Goal: Information Seeking & Learning: Compare options

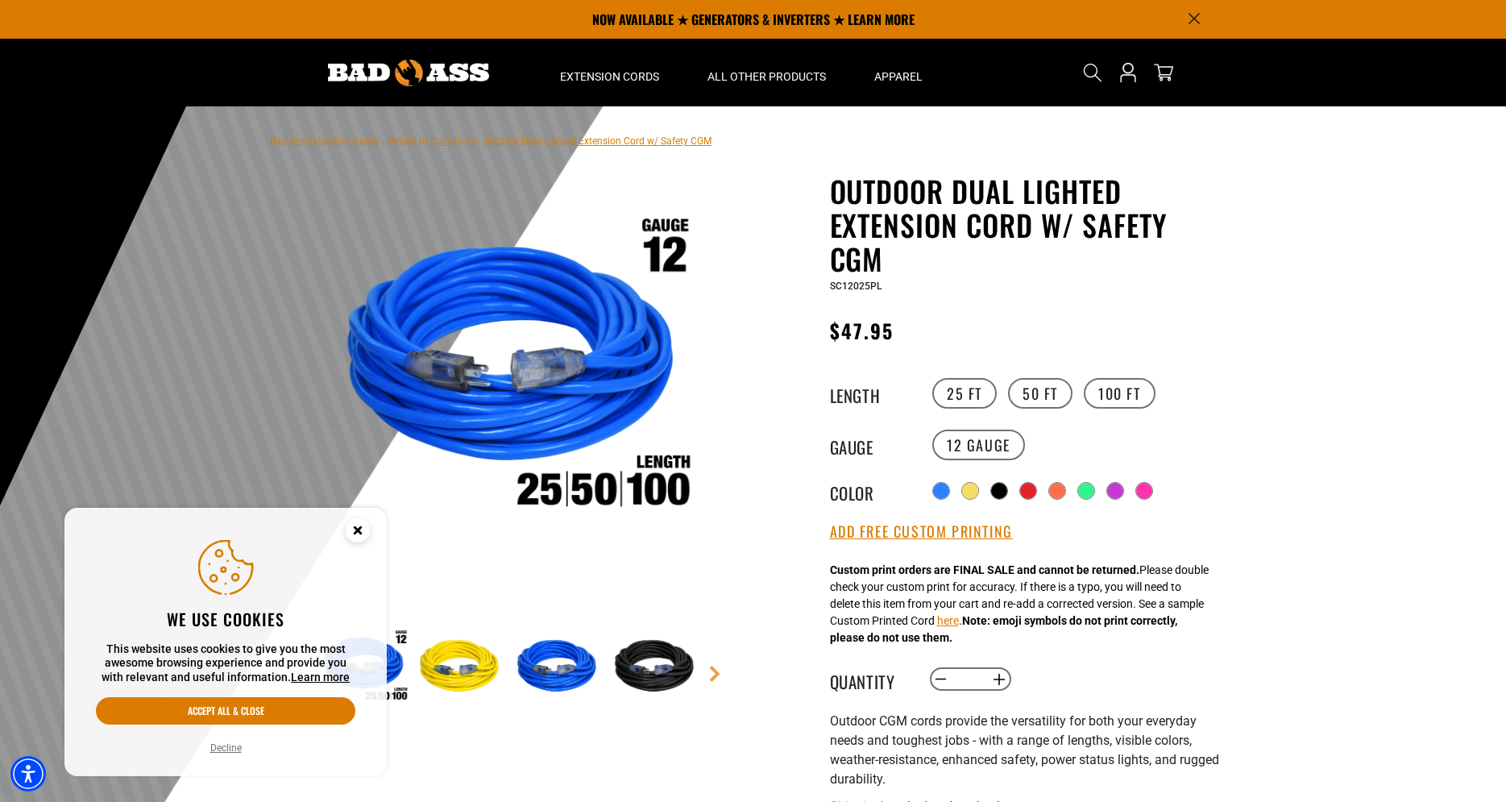
click at [1288, 211] on div at bounding box center [753, 501] width 1506 height 790
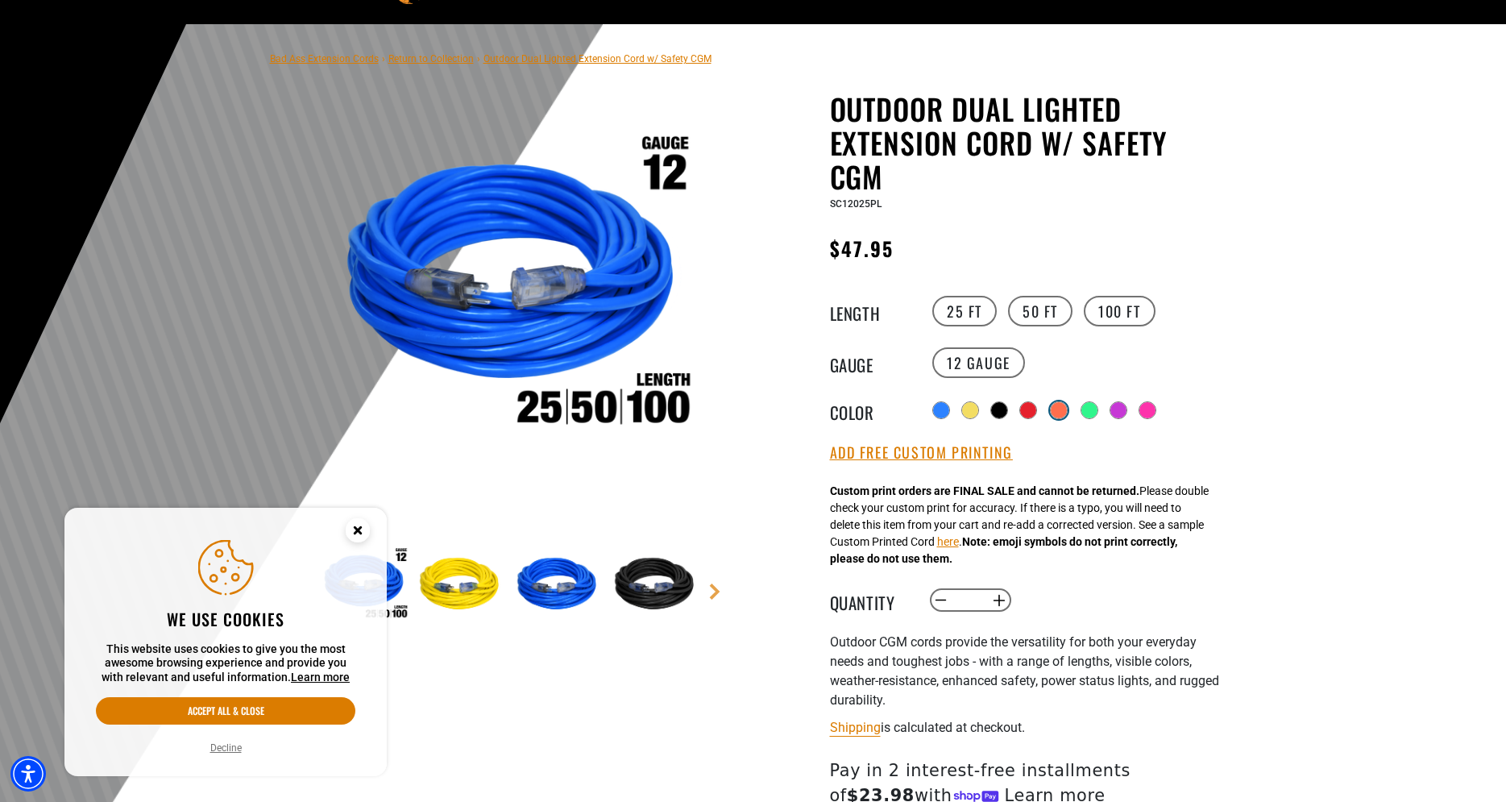
click at [1065, 408] on div at bounding box center [1059, 410] width 16 height 16
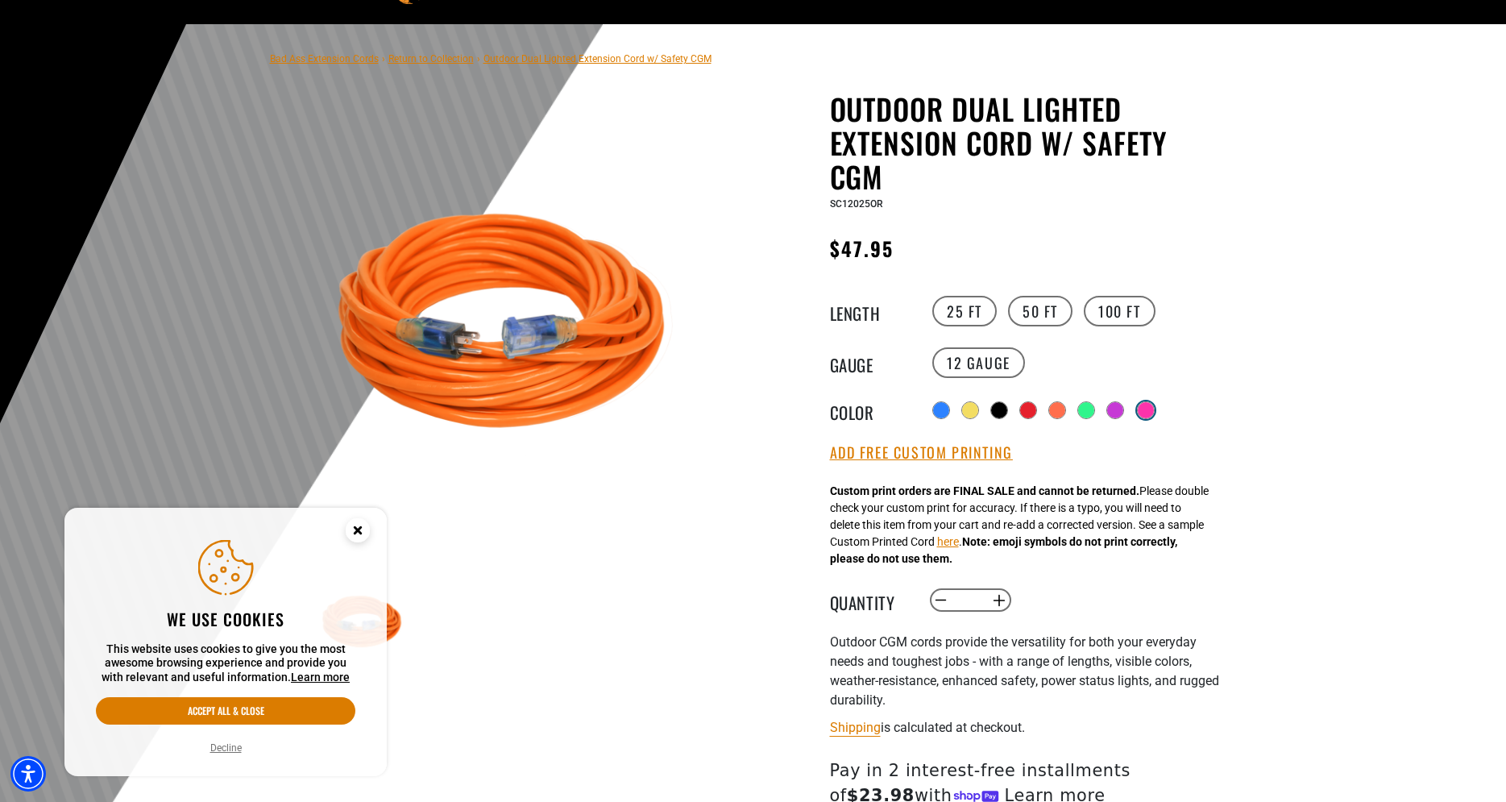
click at [1154, 409] on div at bounding box center [1146, 410] width 16 height 16
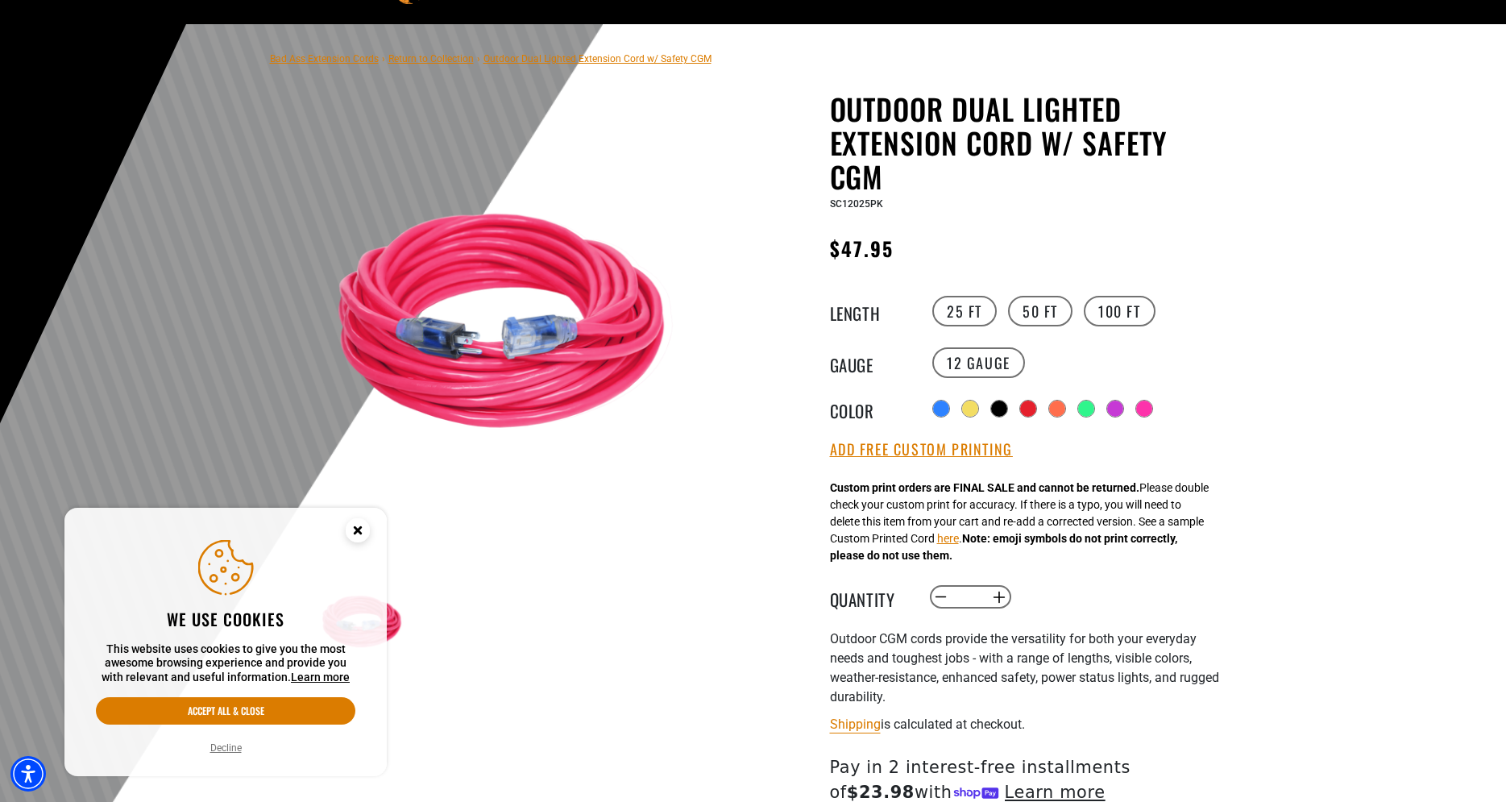
drag, startPoint x: 1027, startPoint y: 406, endPoint x: 1090, endPoint y: 419, distance: 64.2
click at [1029, 406] on div at bounding box center [1028, 408] width 16 height 16
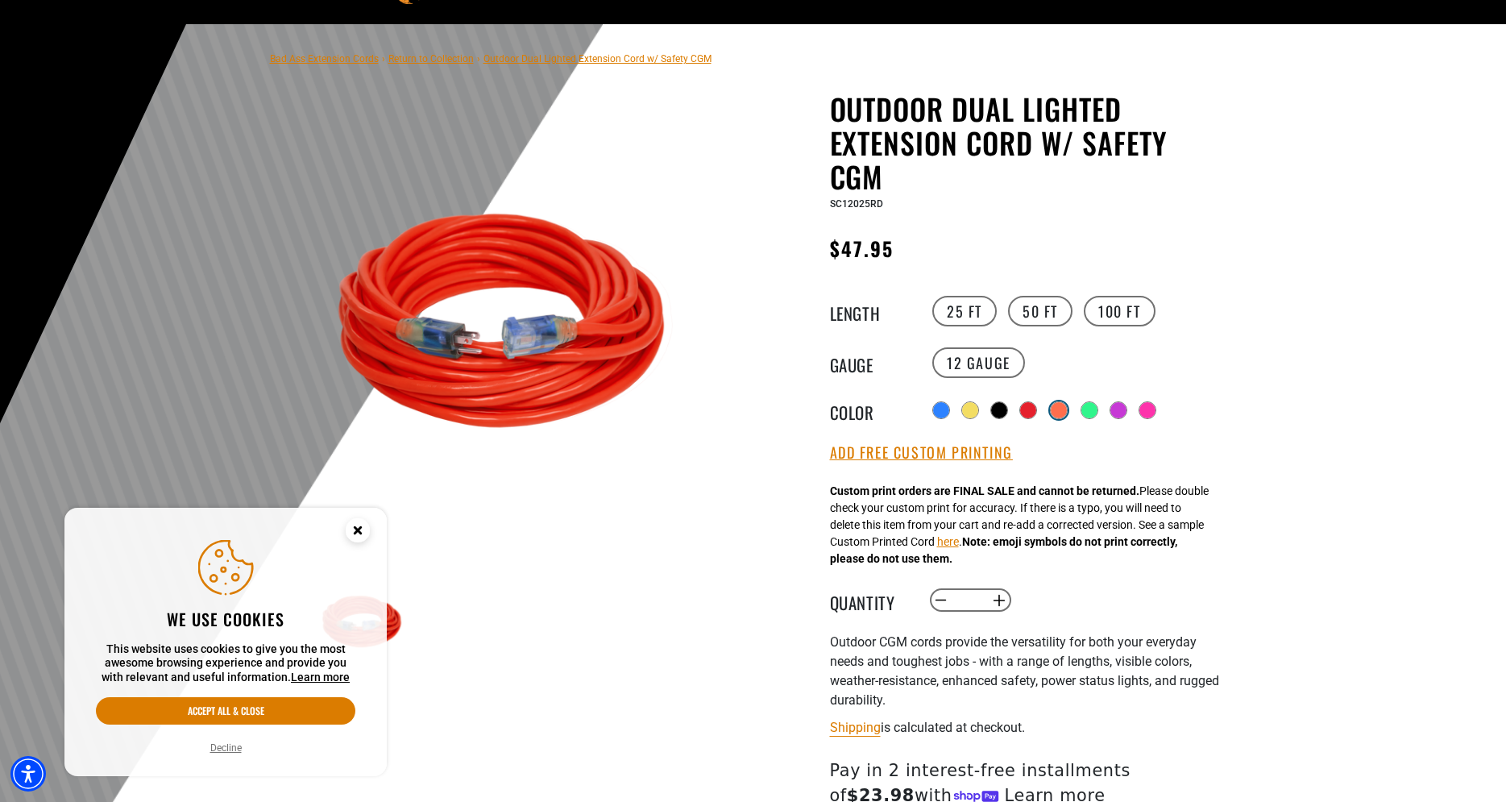
click at [1066, 409] on div at bounding box center [1059, 410] width 16 height 16
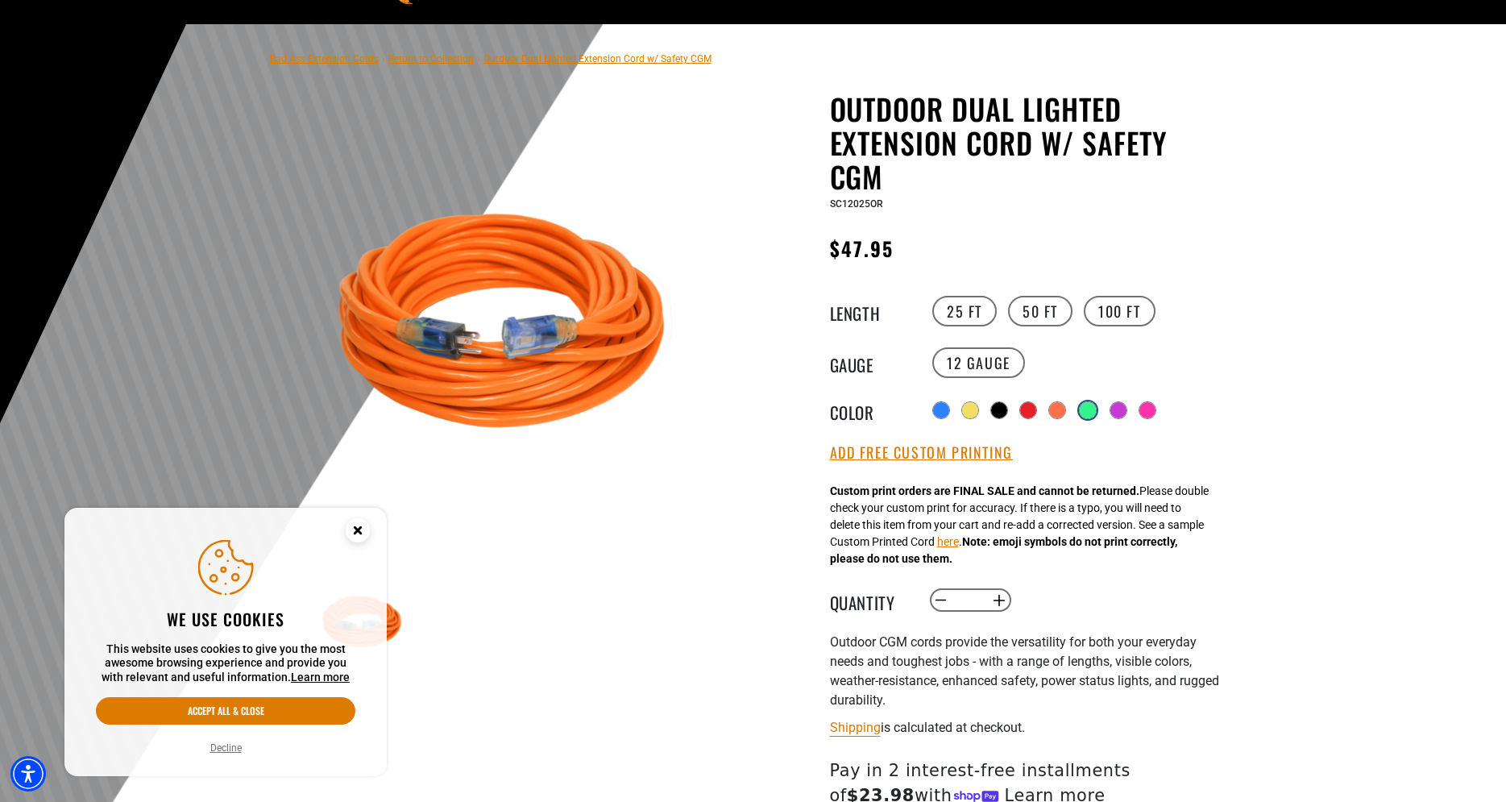
click at [1089, 410] on div at bounding box center [1088, 410] width 16 height 16
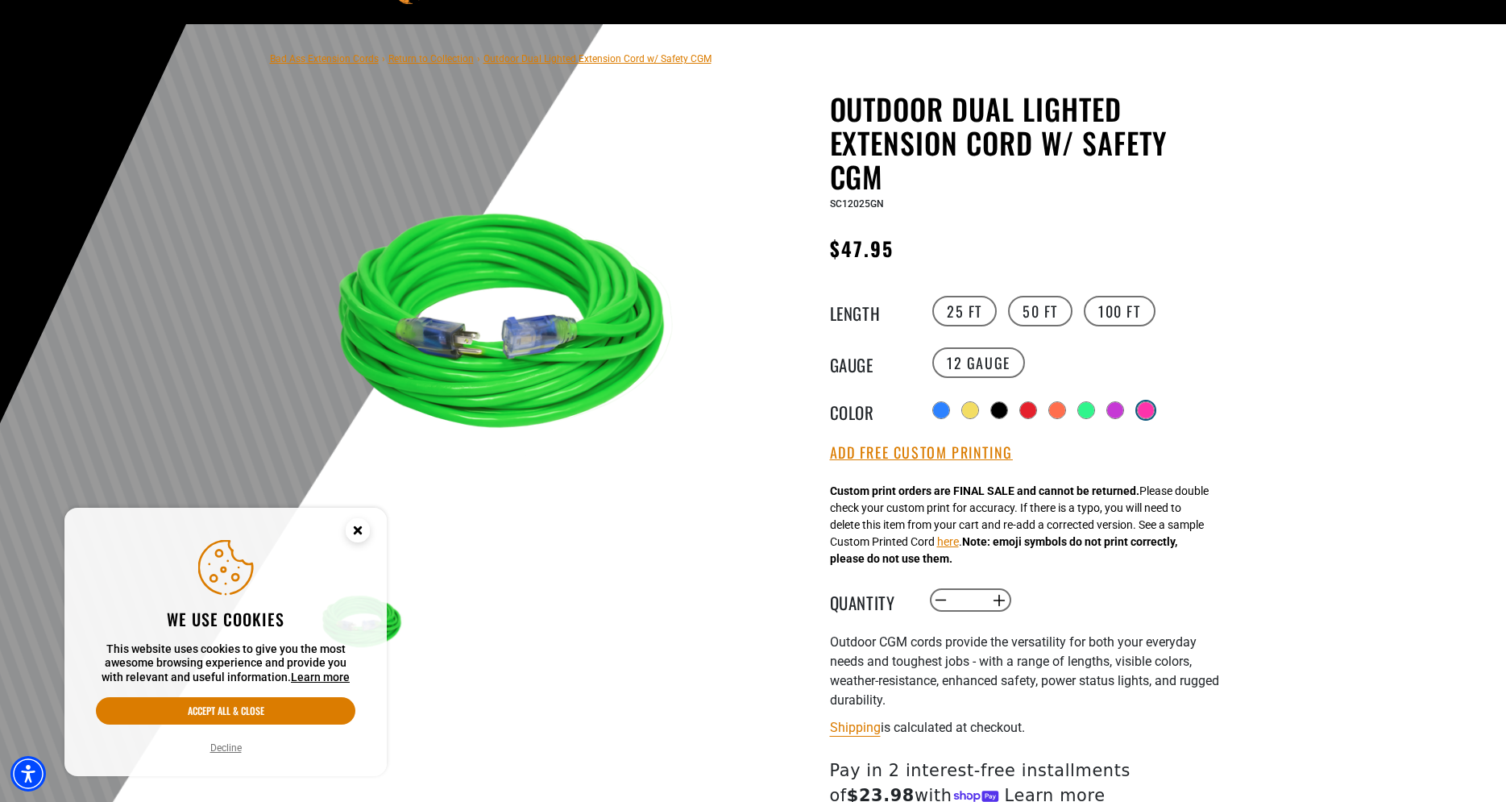
click at [1155, 413] on div at bounding box center [1146, 410] width 18 height 18
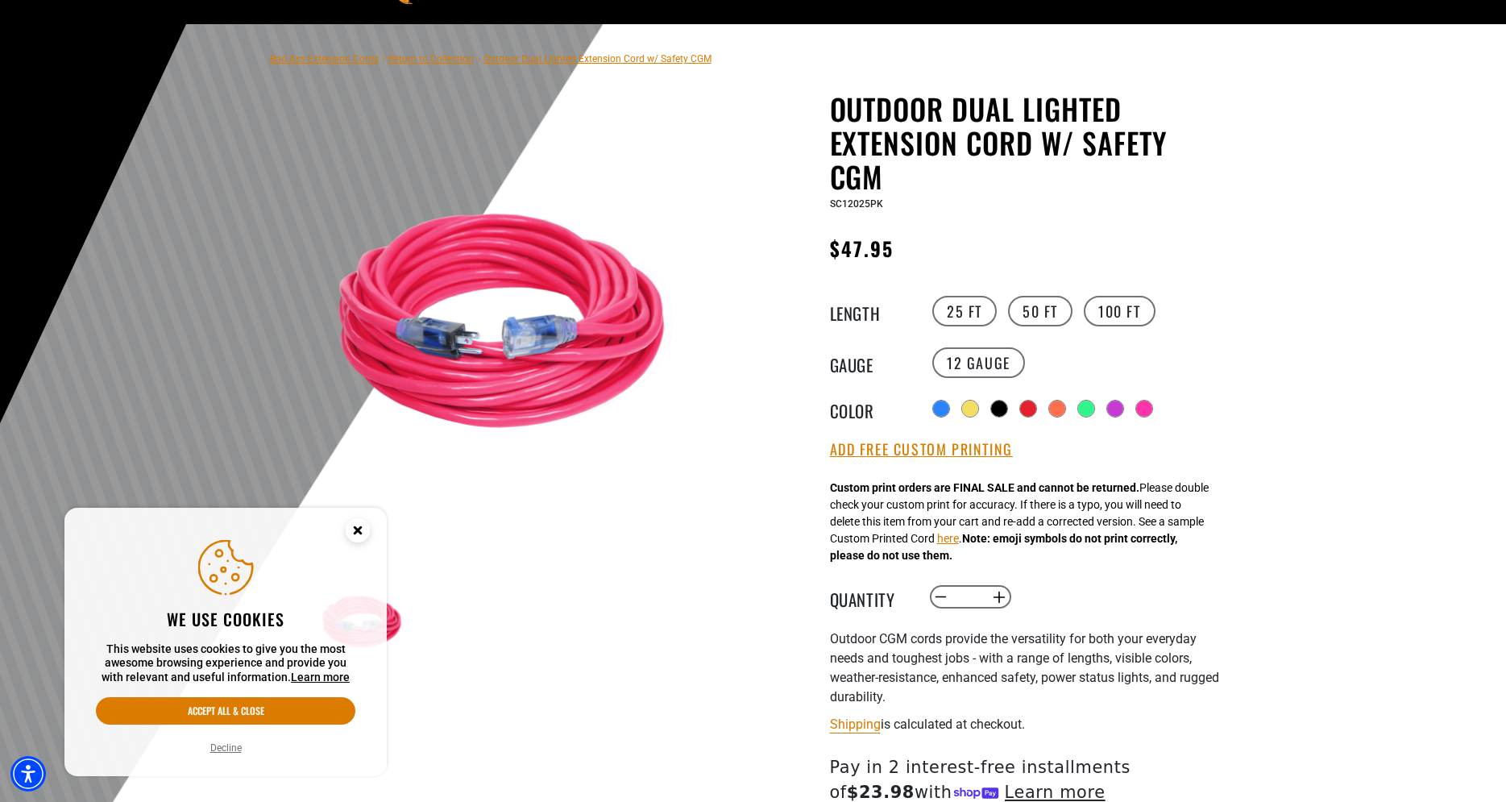
click at [1277, 476] on div at bounding box center [753, 419] width 1506 height 790
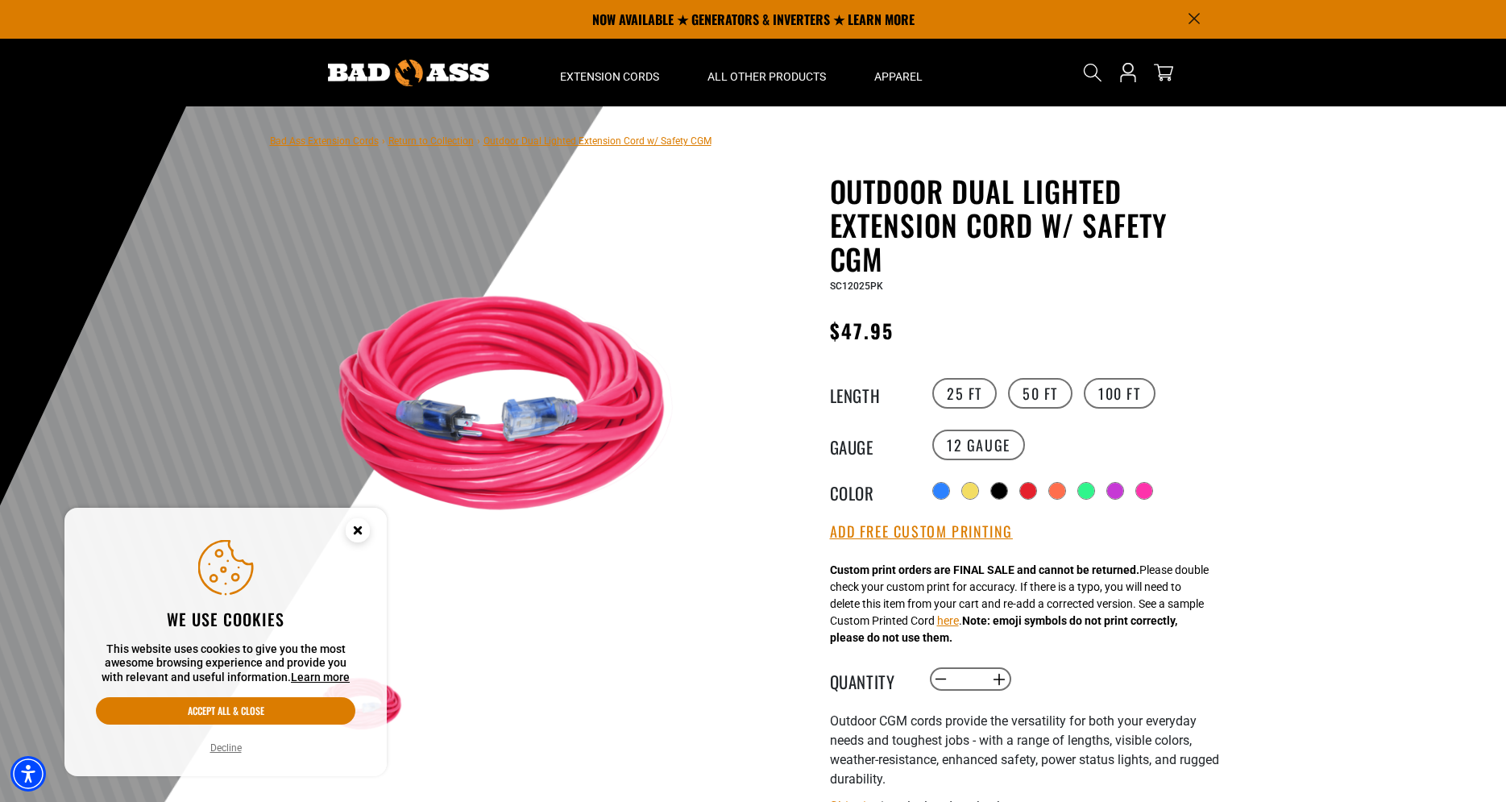
drag, startPoint x: 1373, startPoint y: 237, endPoint x: 1351, endPoint y: 180, distance: 60.5
click at [1371, 230] on div at bounding box center [753, 501] width 1506 height 790
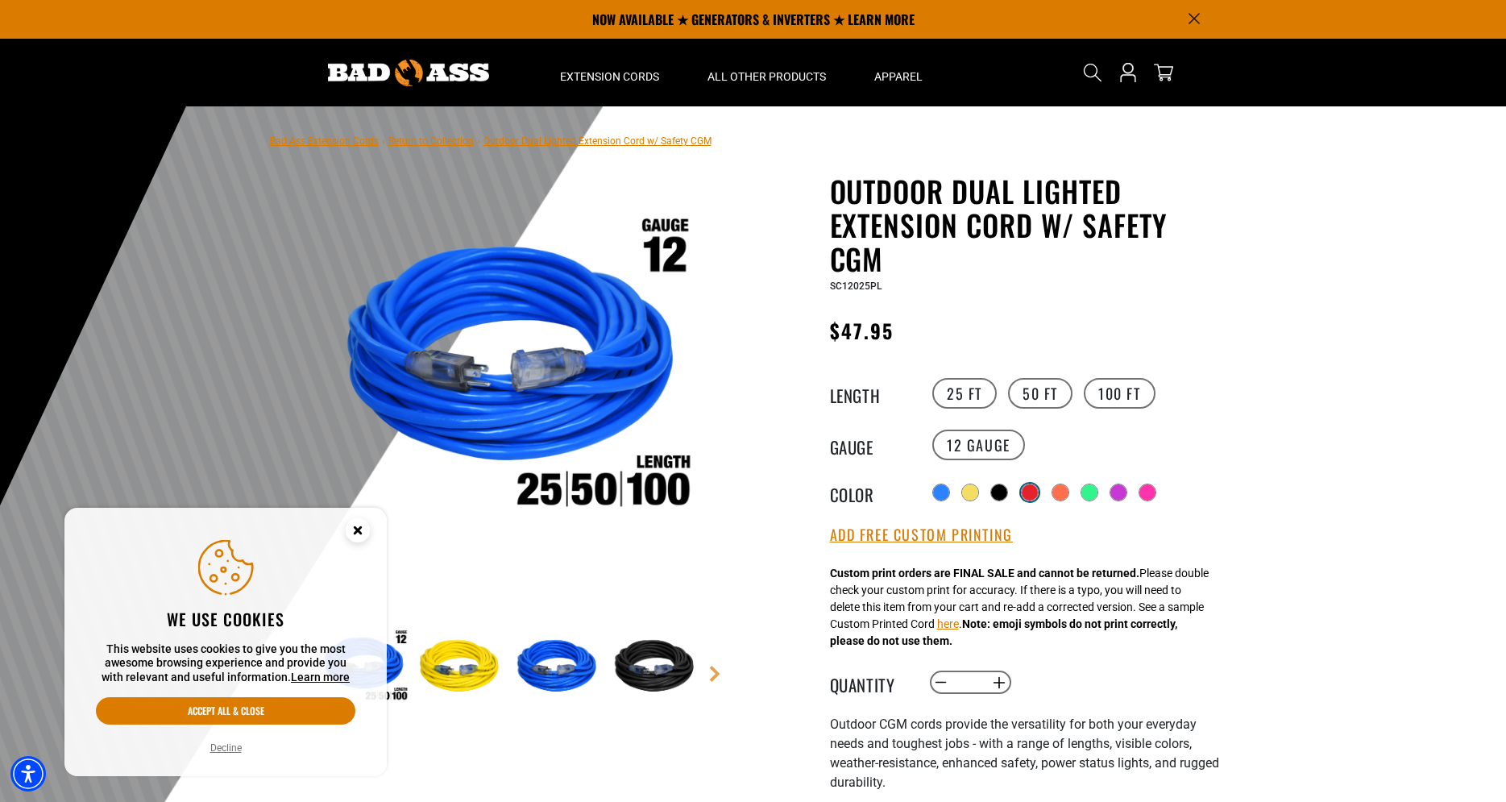
click at [1029, 486] on div at bounding box center [1030, 492] width 16 height 16
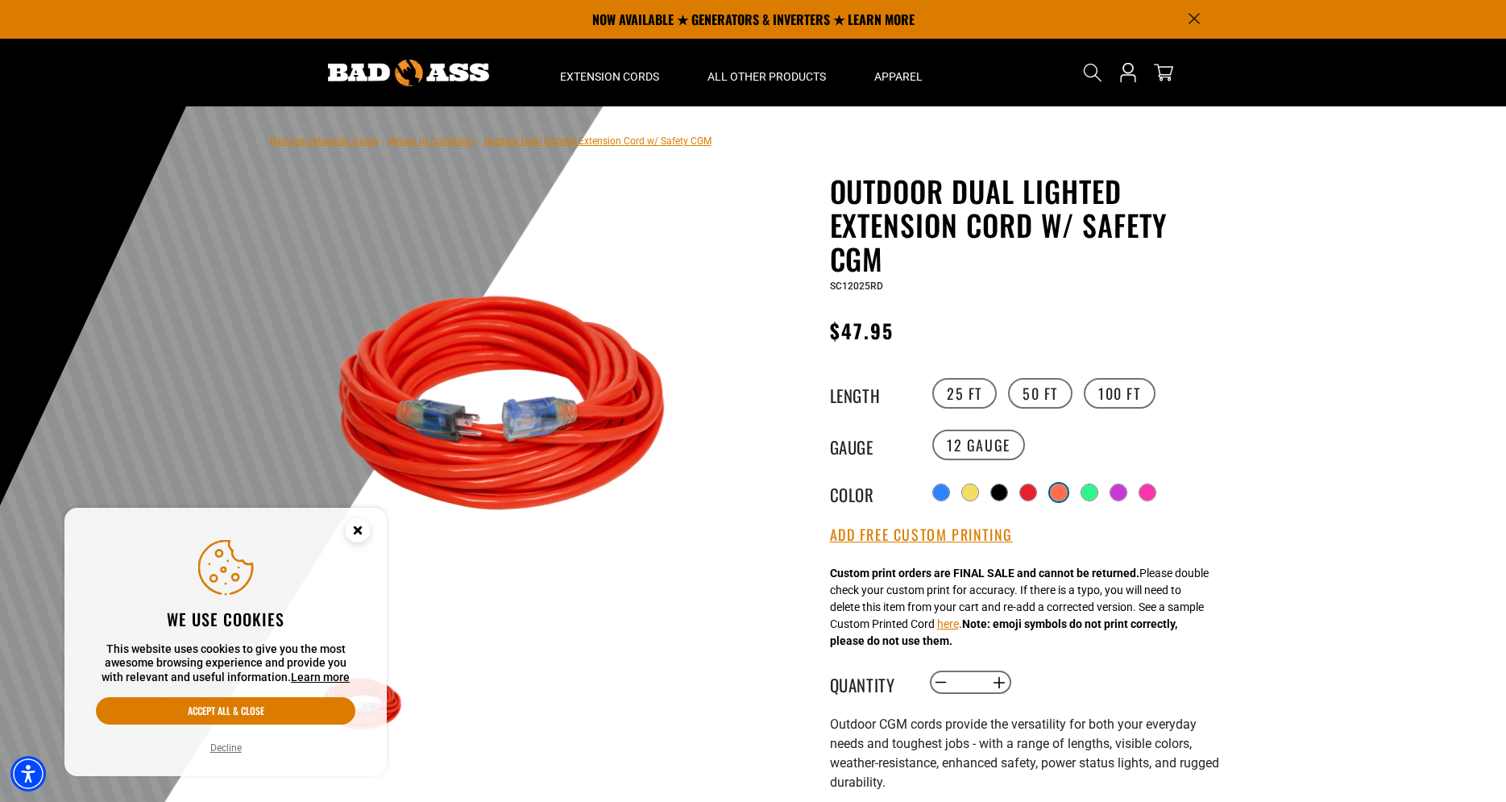
click at [1065, 487] on div at bounding box center [1059, 492] width 16 height 16
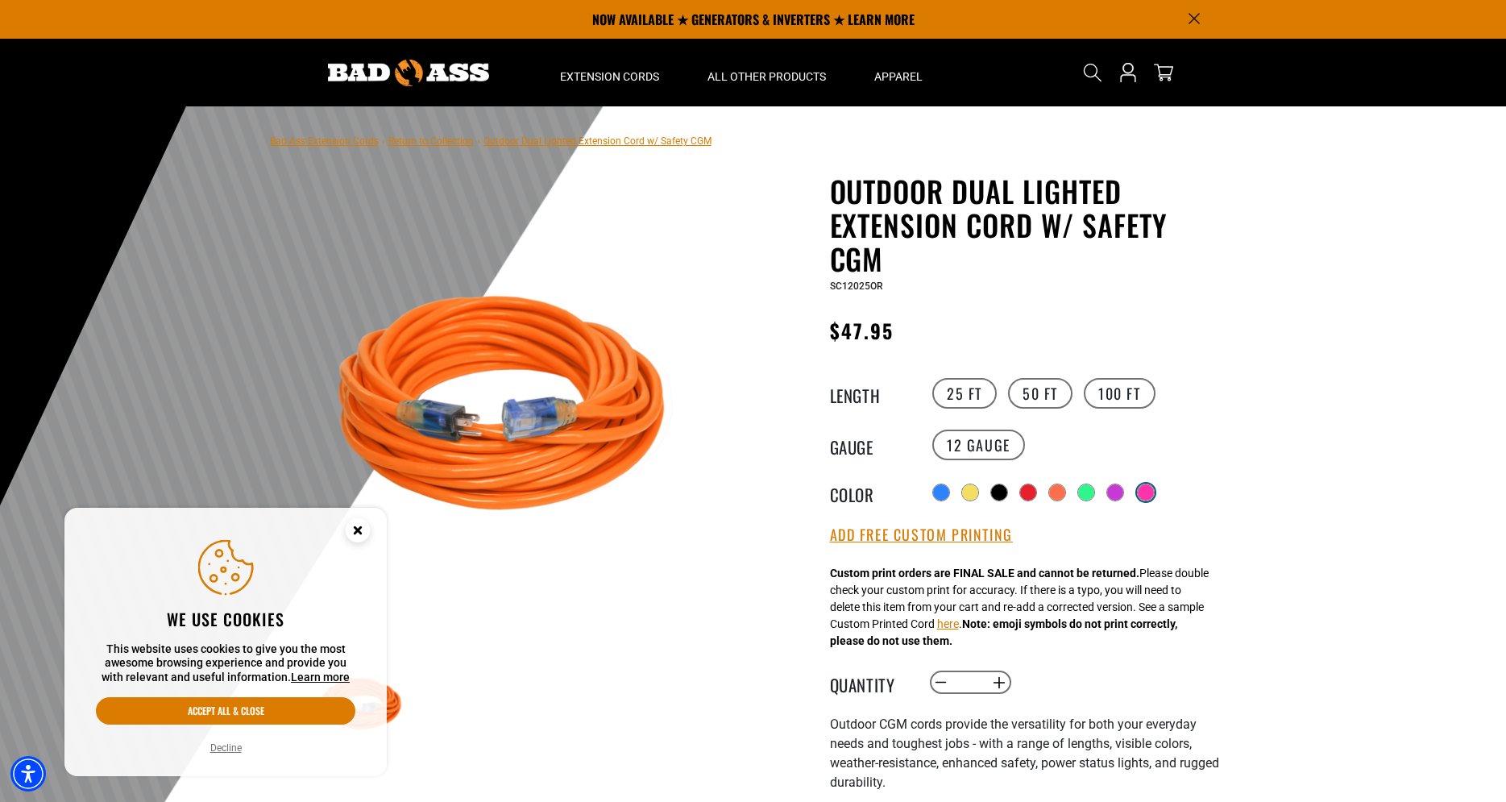
click at [1154, 490] on div at bounding box center [1146, 492] width 16 height 16
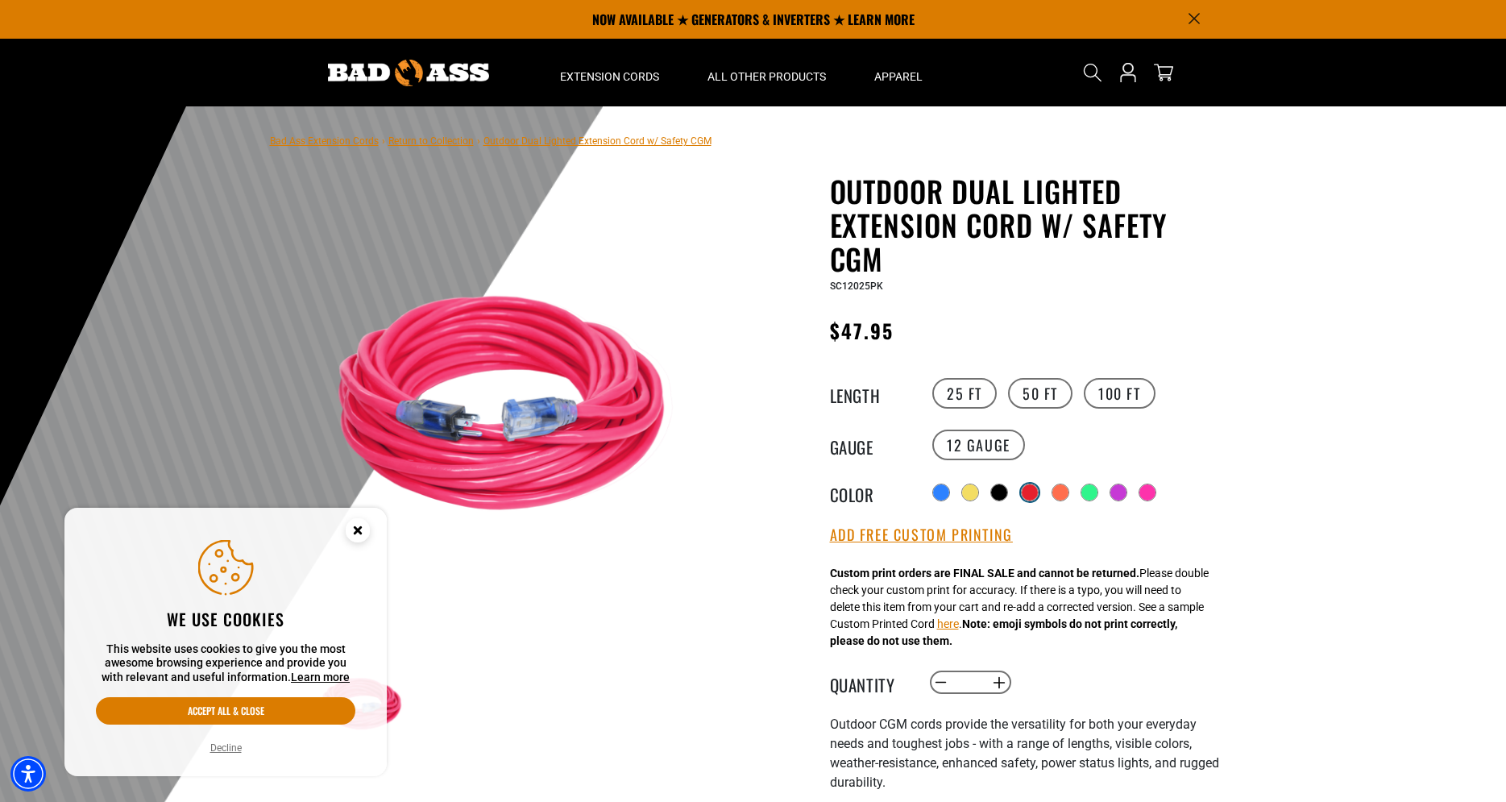
click at [1025, 491] on div at bounding box center [1030, 492] width 16 height 16
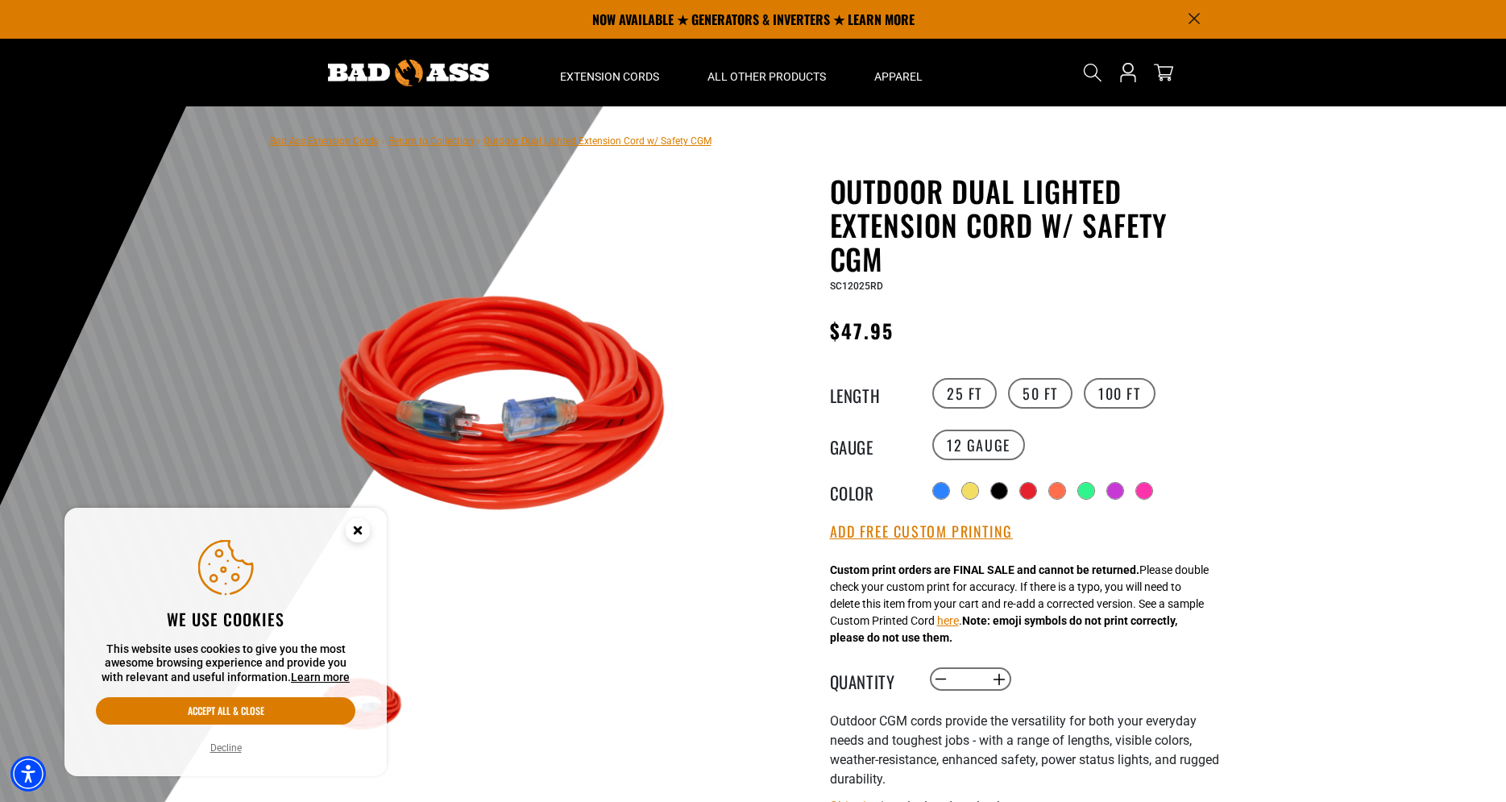
click at [1201, 406] on div "25 FT 50 FT 100 FT" at bounding box center [1076, 392] width 297 height 35
click at [946, 494] on div at bounding box center [943, 492] width 16 height 16
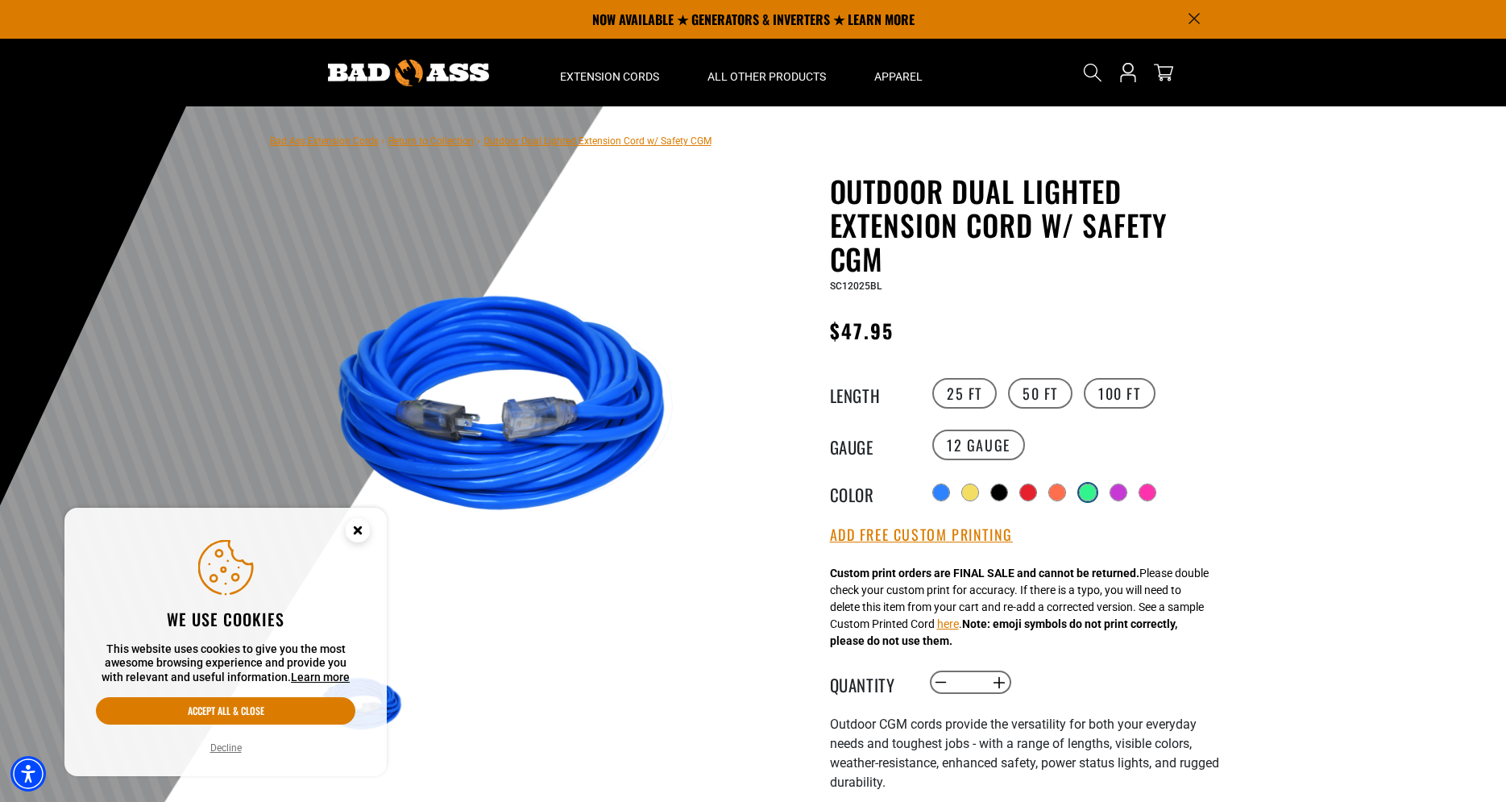
click at [1093, 487] on div at bounding box center [1088, 492] width 16 height 16
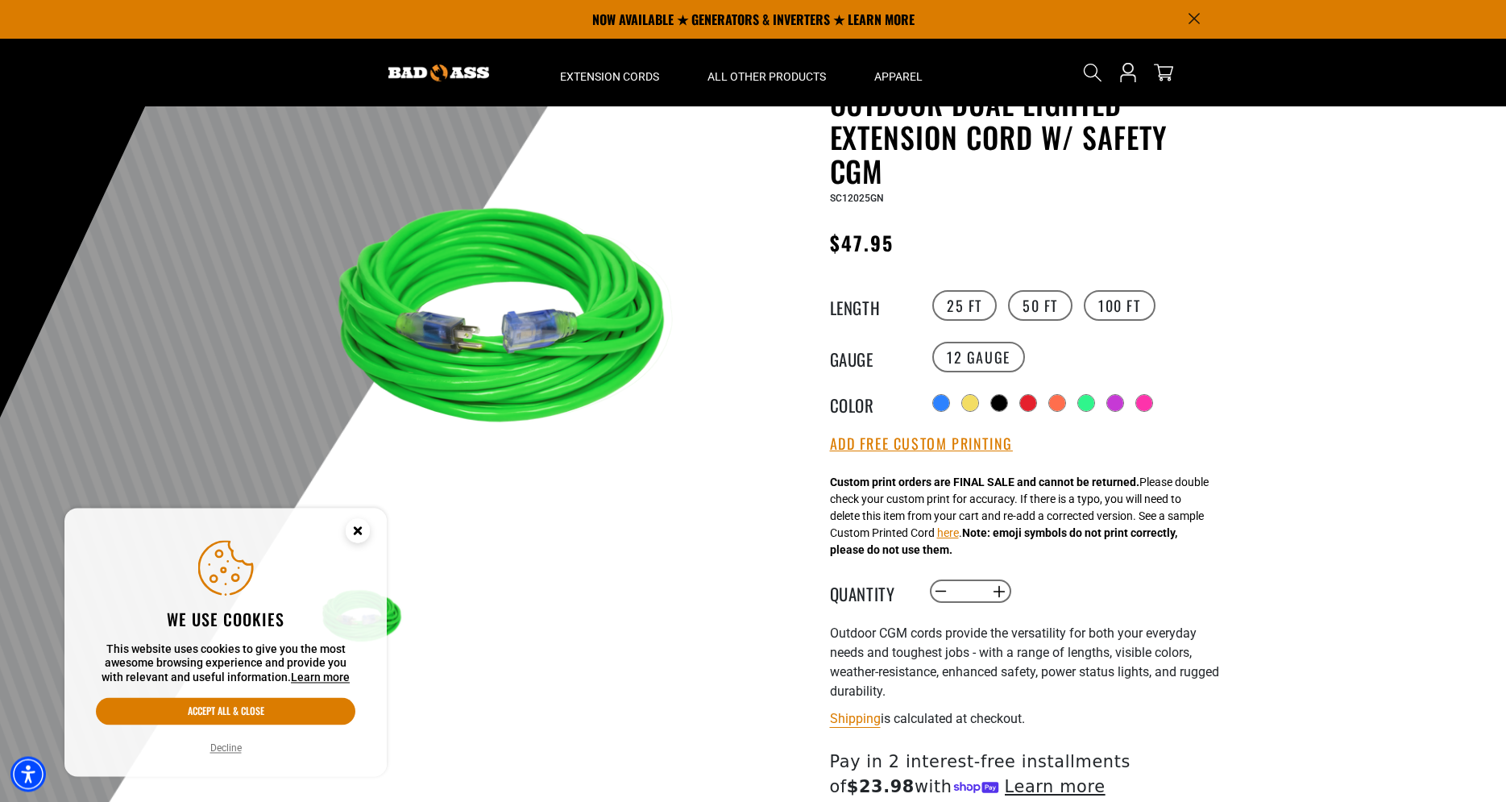
scroll to position [82, 0]
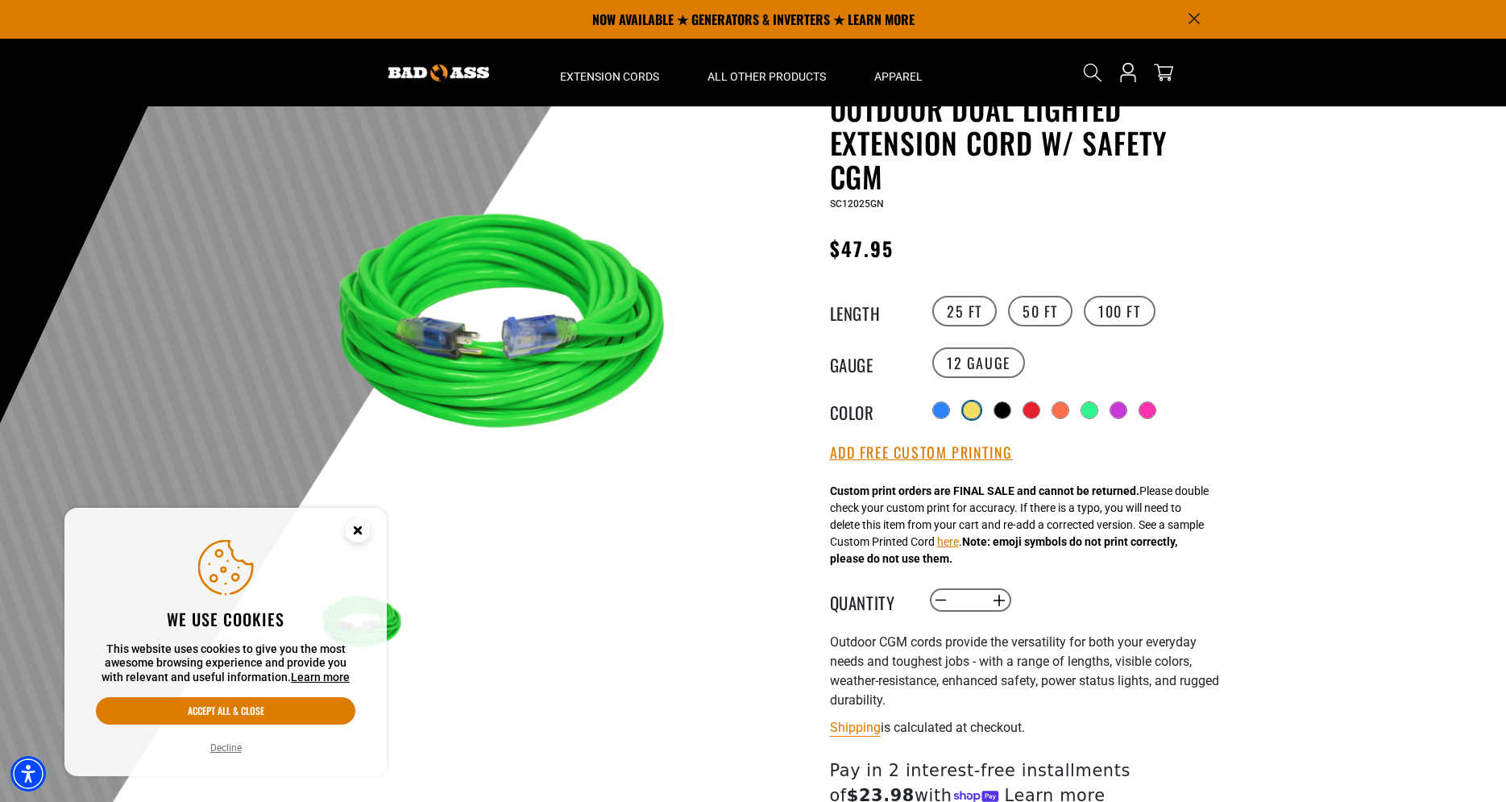
click at [975, 413] on div at bounding box center [972, 410] width 16 height 16
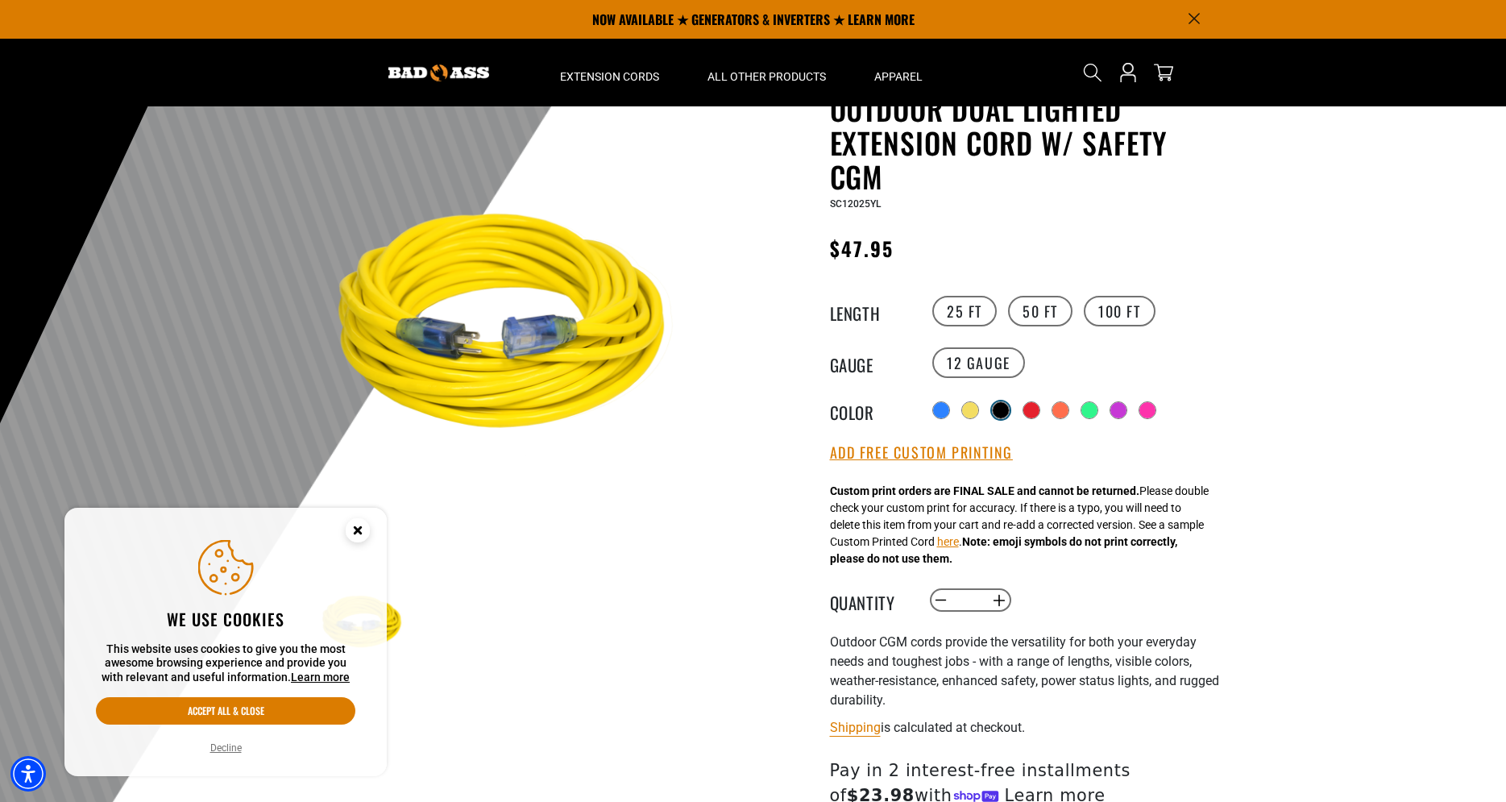
click at [1002, 406] on div at bounding box center [1001, 410] width 16 height 16
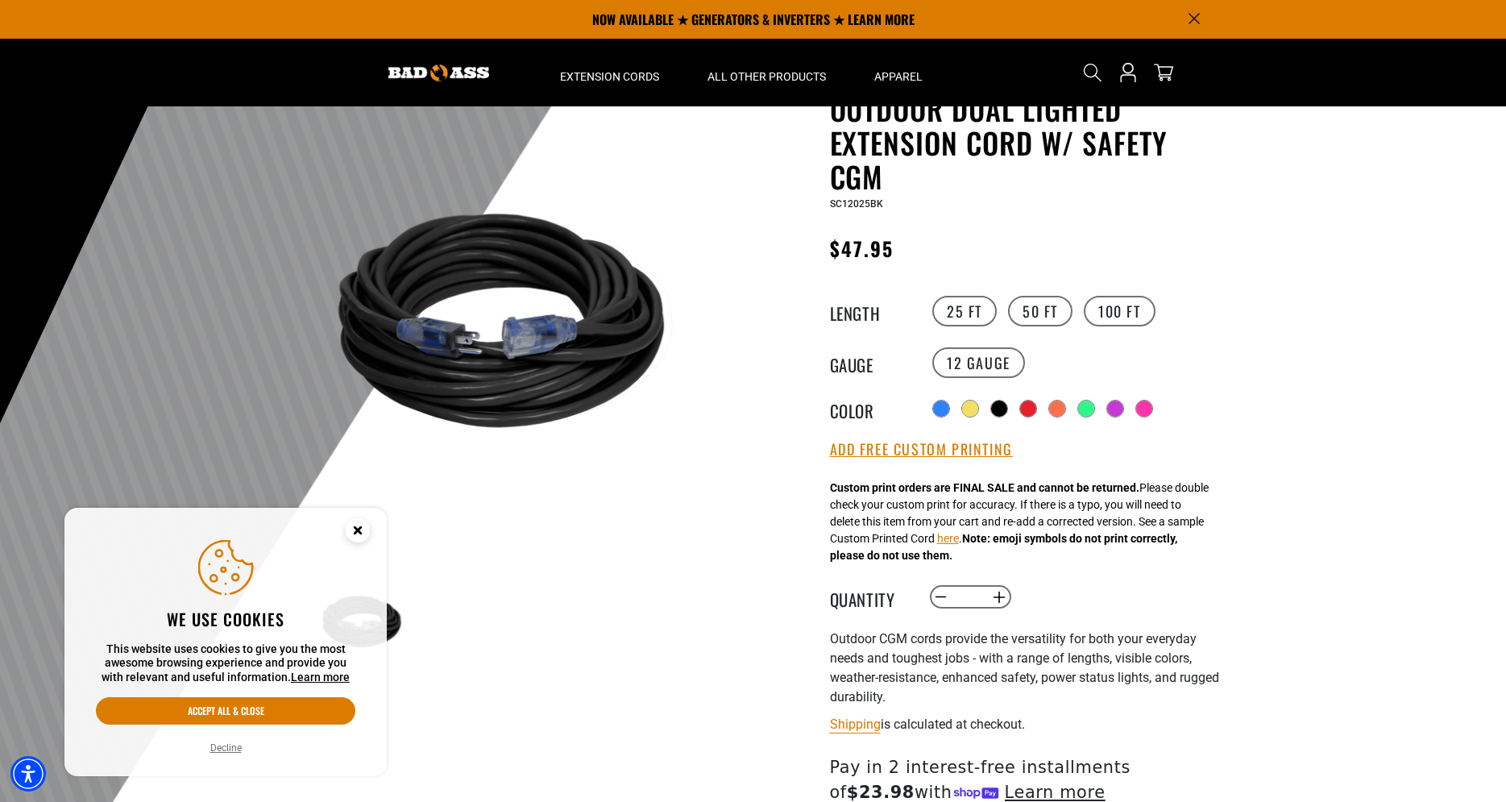
click at [1354, 457] on div at bounding box center [753, 419] width 1506 height 790
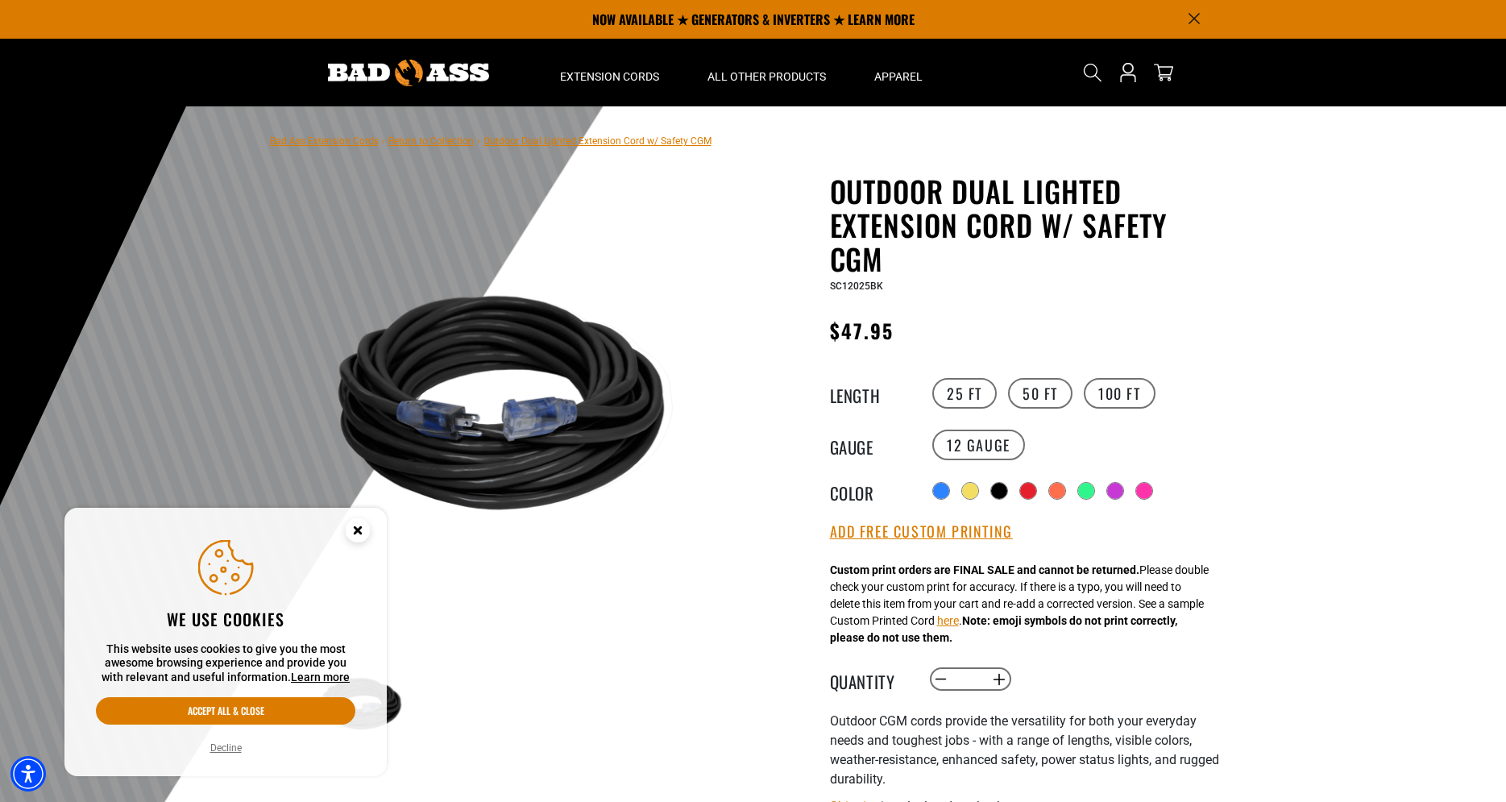
click at [1229, 431] on div "Outdoor Dual Lighted Extension Cord w/ Safety CGM Outdoor Dual Lighted Extensio…" at bounding box center [994, 639] width 483 height 930
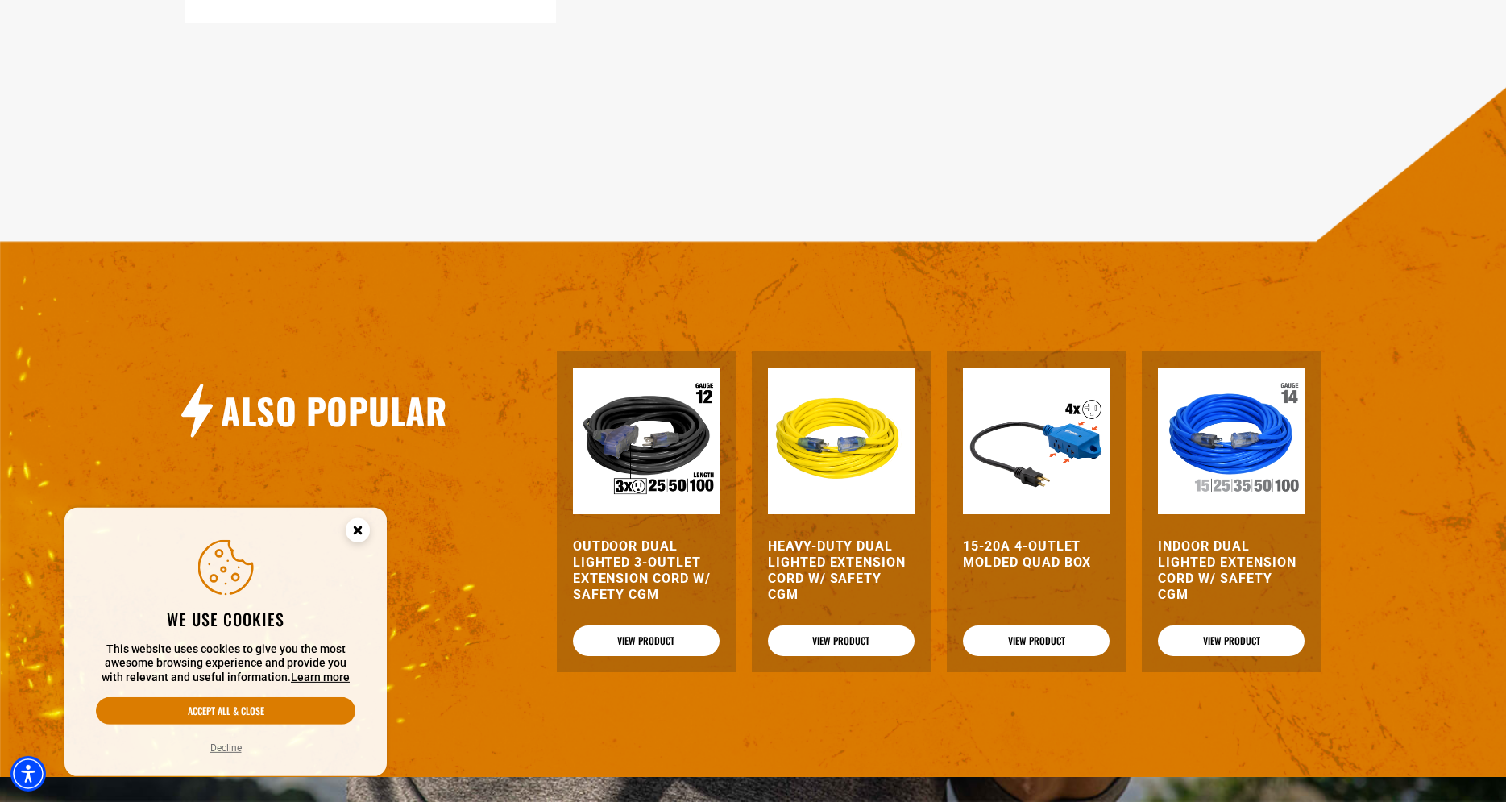
scroll to position [1644, 0]
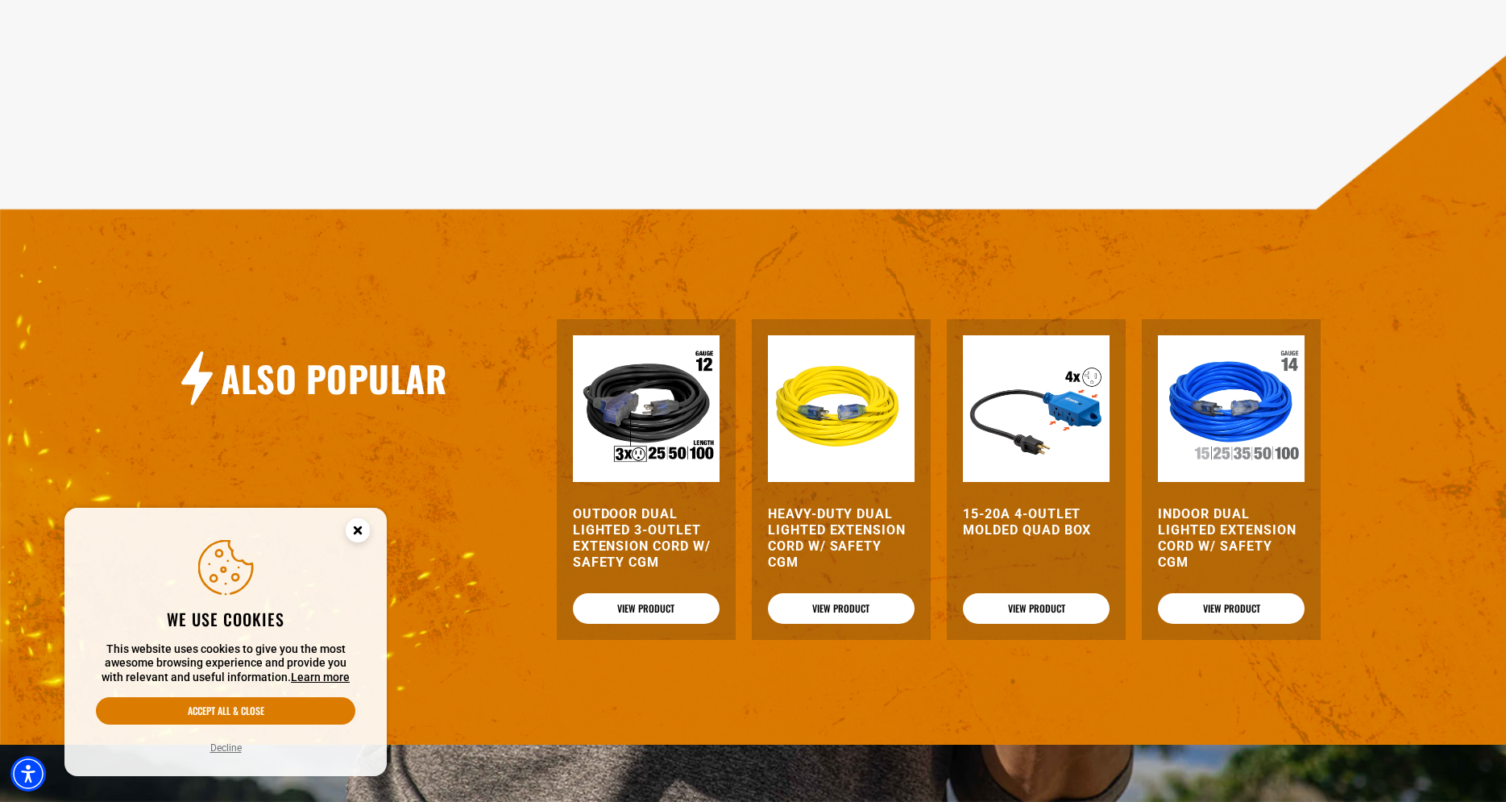
click at [639, 570] on h3 "Outdoor Dual Lighted 3-Outlet Extension Cord w/ Safety CGM" at bounding box center [646, 538] width 147 height 64
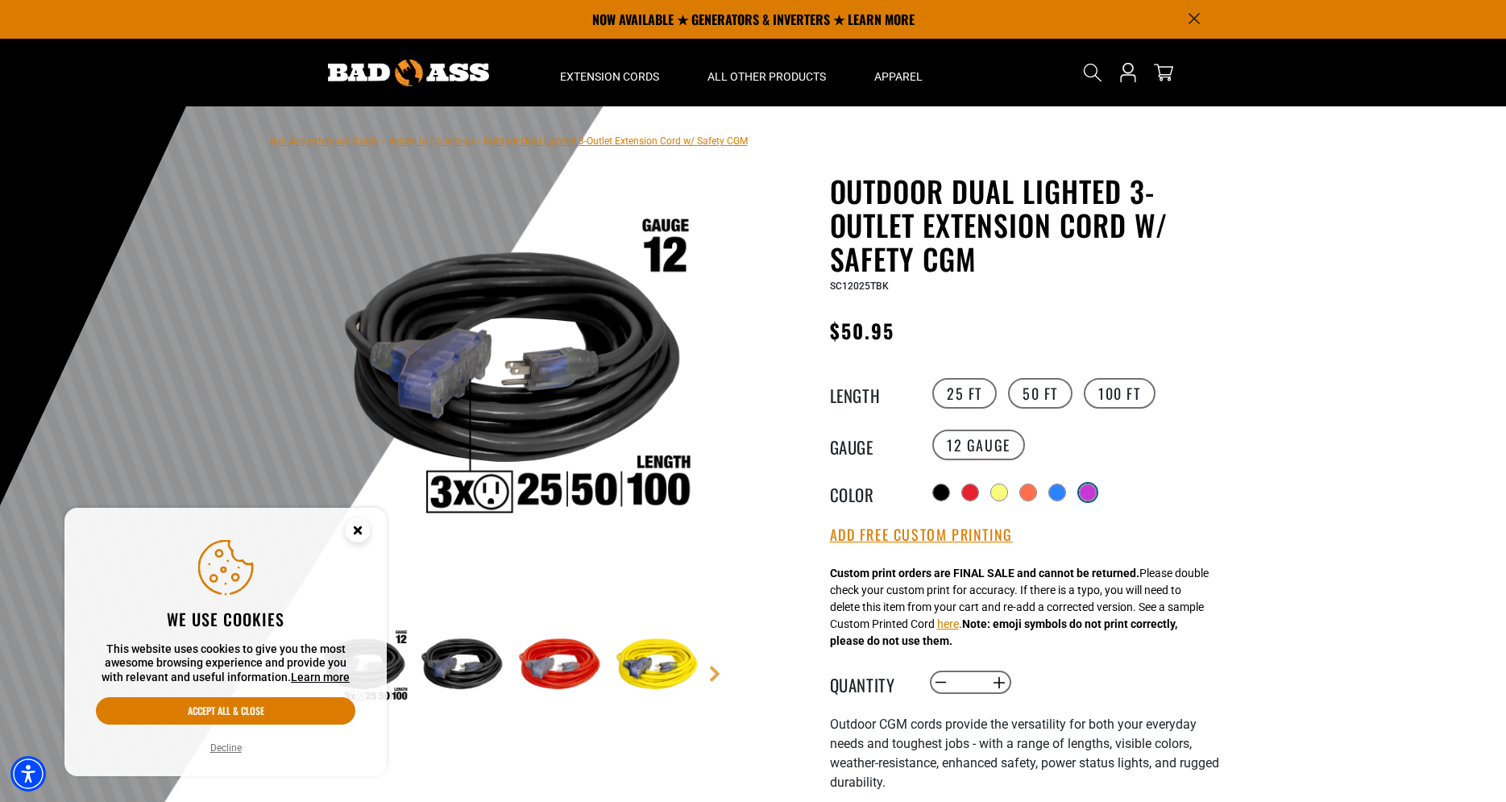
click at [1096, 492] on div at bounding box center [1088, 492] width 16 height 16
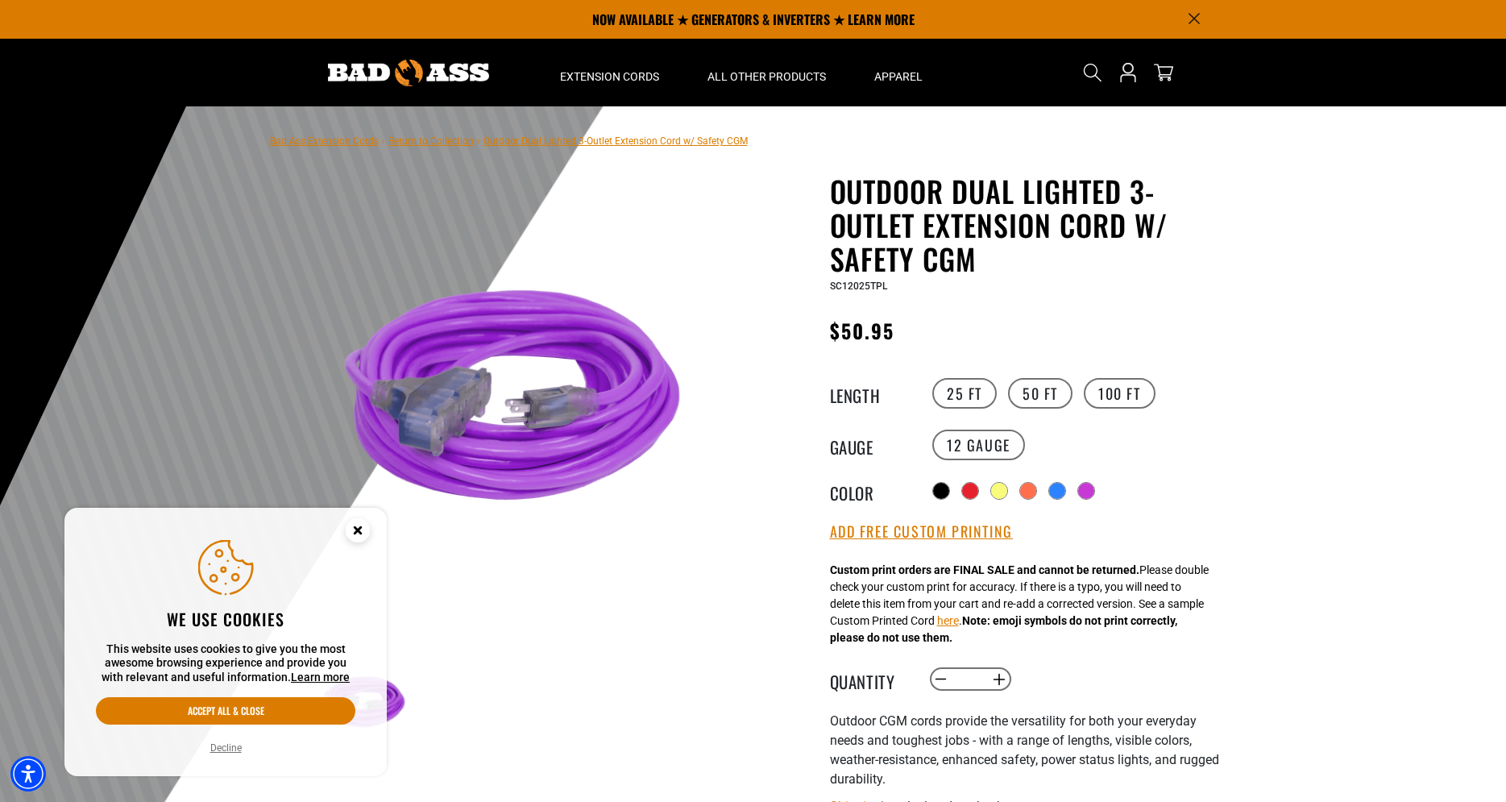
click at [1191, 483] on div "Radio button Radio button Radio button Radio button Radio button Radio button" at bounding box center [1076, 491] width 297 height 26
click at [1291, 466] on div at bounding box center [753, 501] width 1506 height 790
click at [1053, 492] on div at bounding box center [1059, 492] width 16 height 16
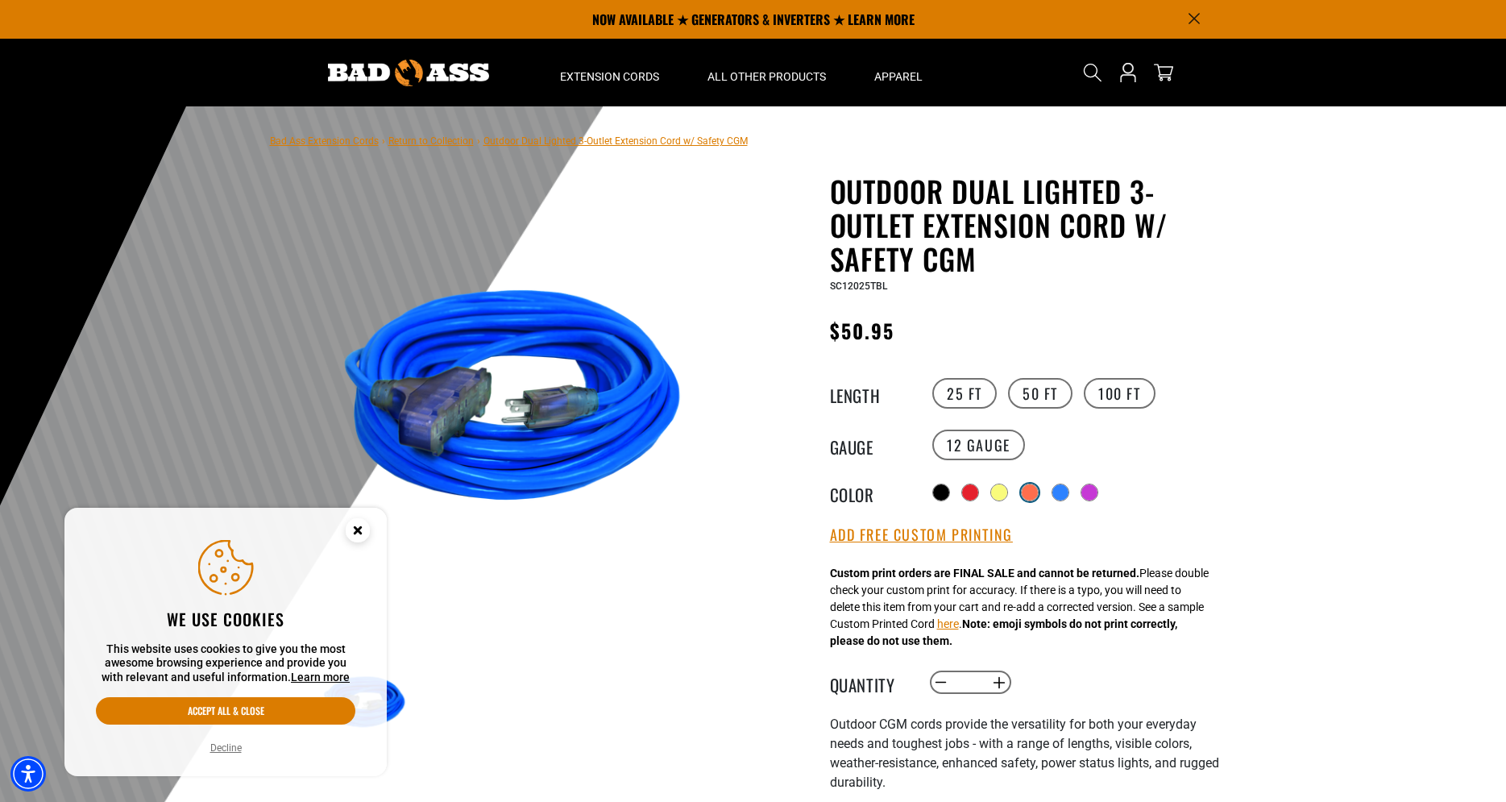
click at [1032, 498] on div at bounding box center [1030, 492] width 18 height 18
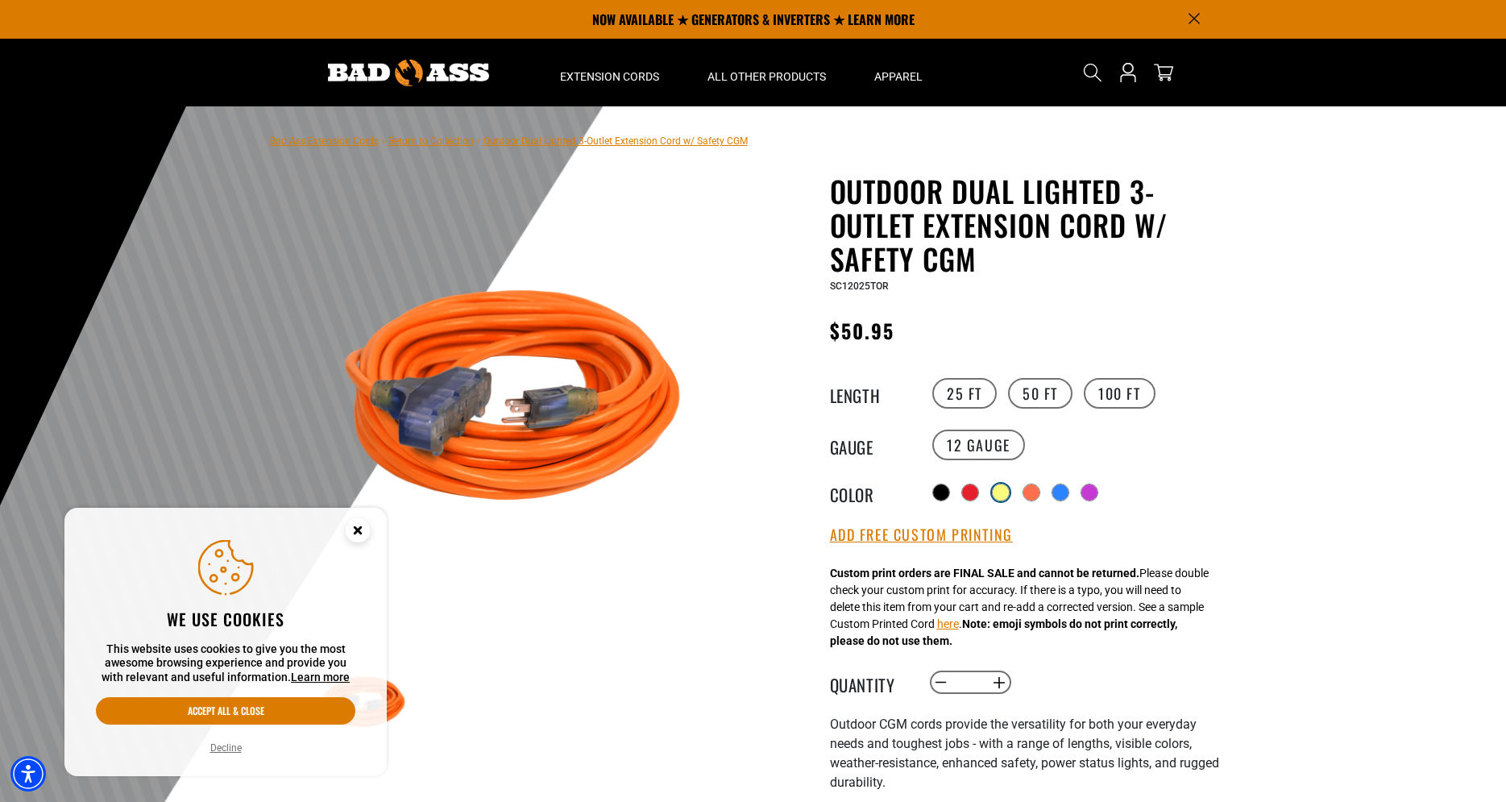
click at [994, 493] on div at bounding box center [1001, 492] width 18 height 18
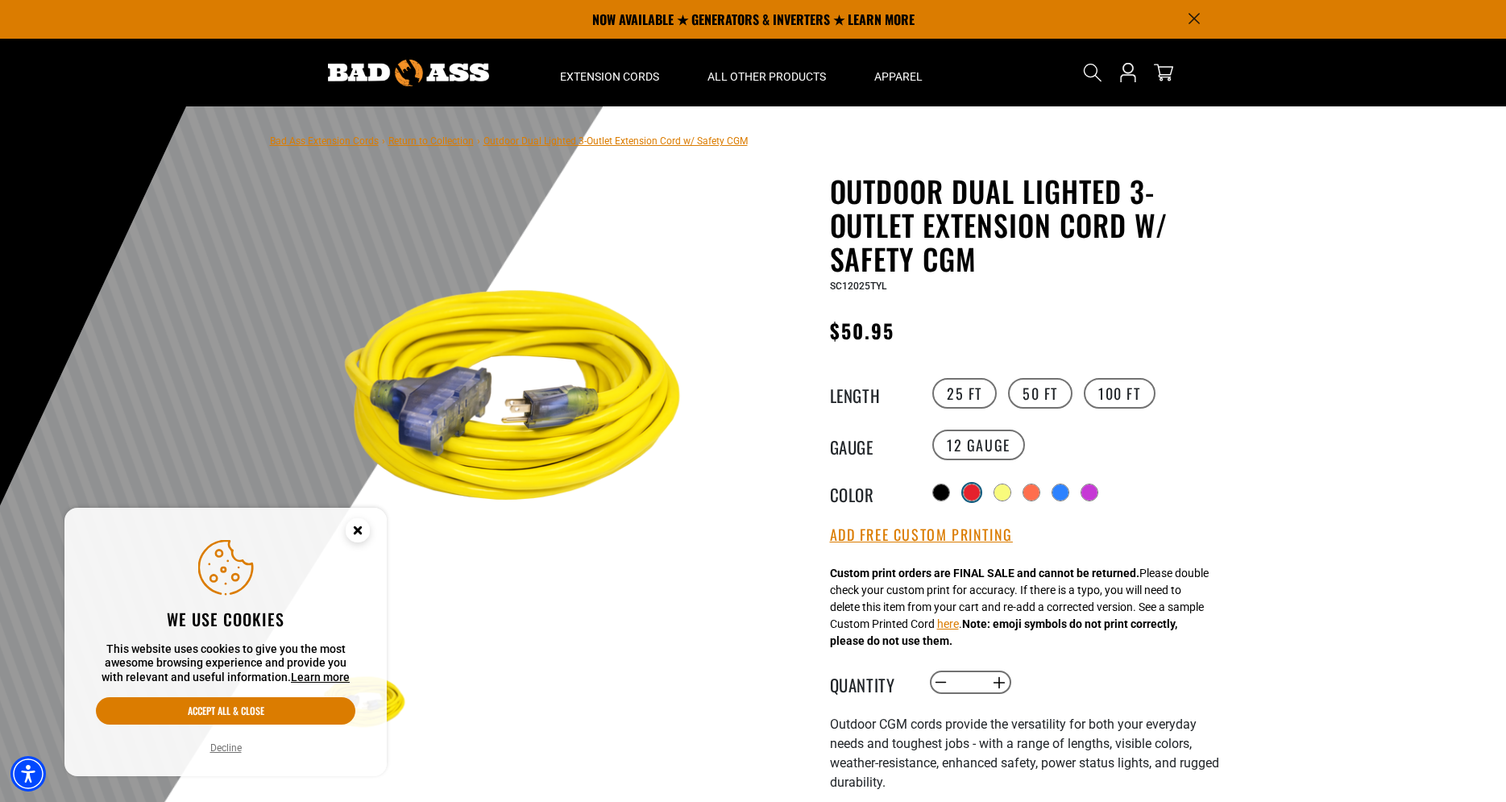
click at [972, 493] on div at bounding box center [972, 492] width 16 height 16
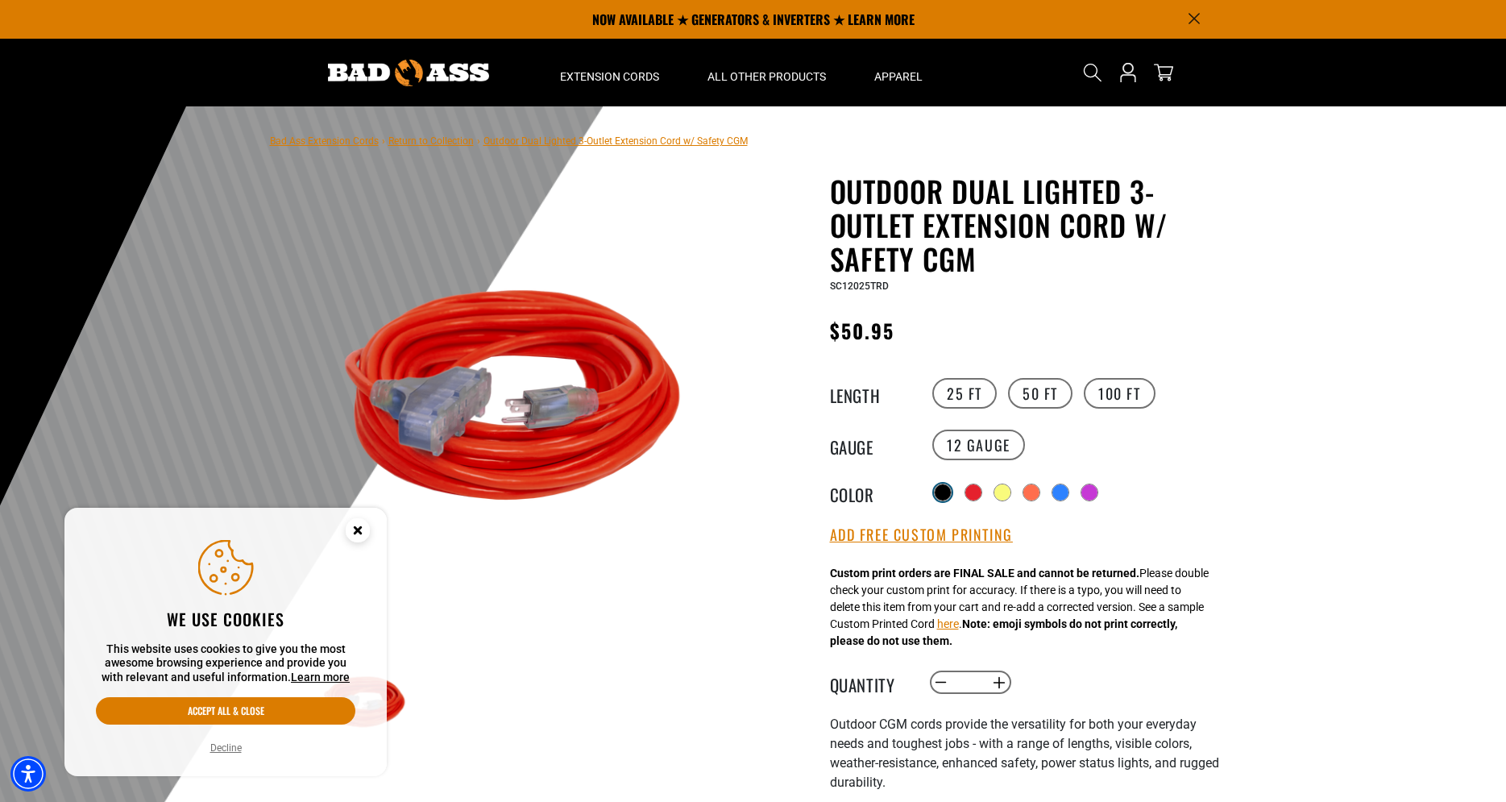
click at [940, 496] on div at bounding box center [943, 492] width 16 height 16
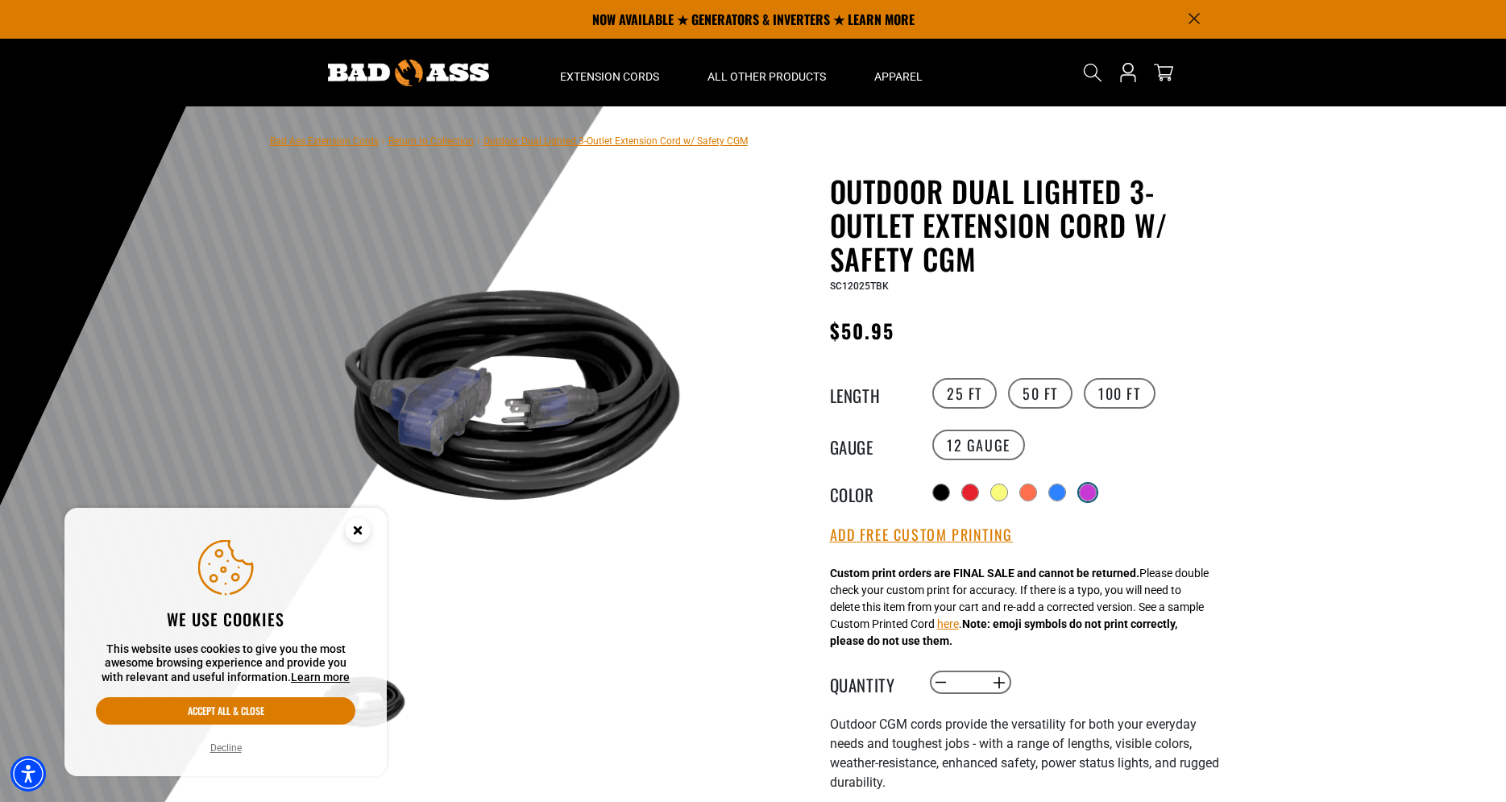
click at [1096, 492] on div at bounding box center [1088, 492] width 16 height 16
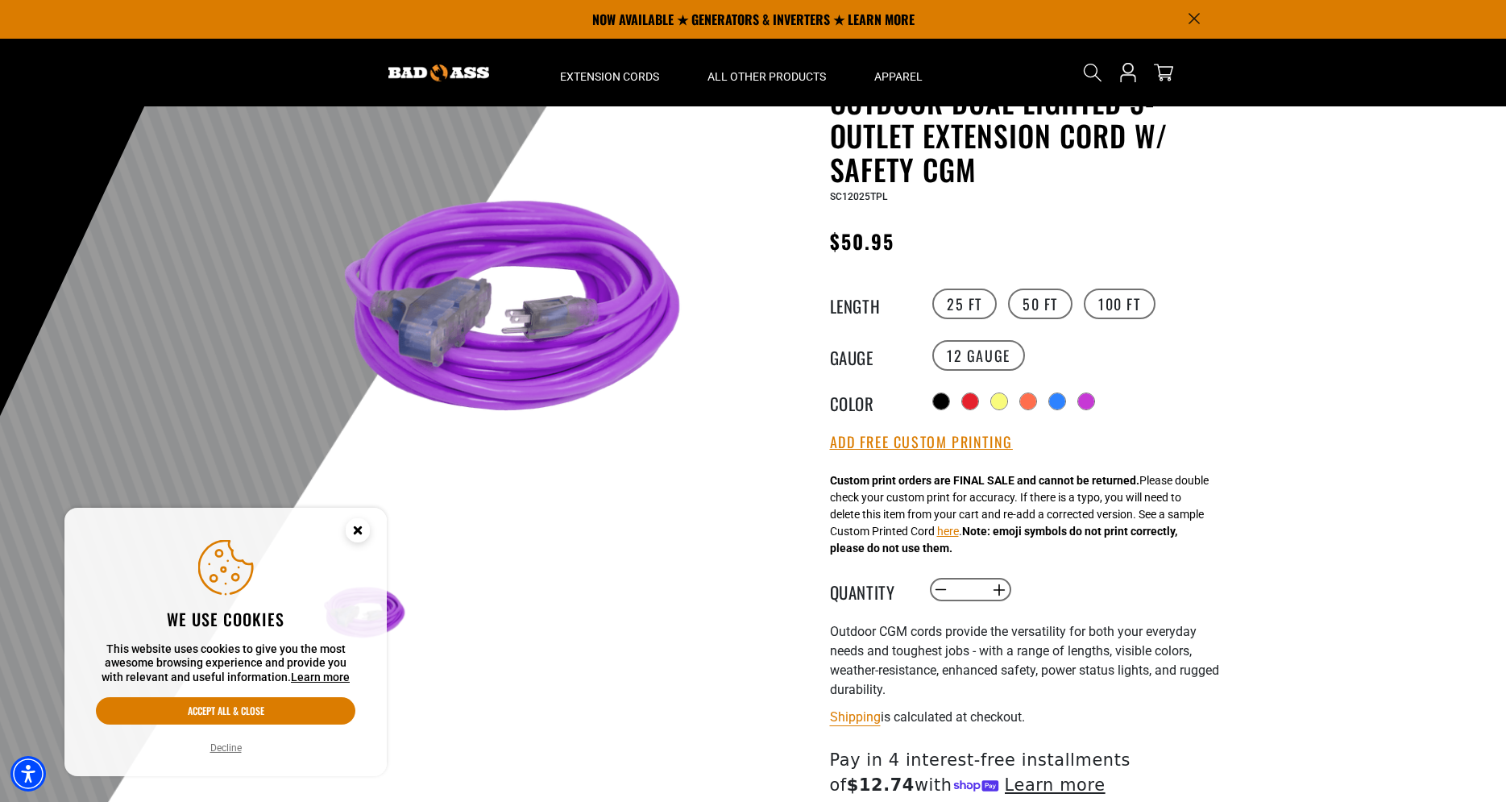
scroll to position [82, 0]
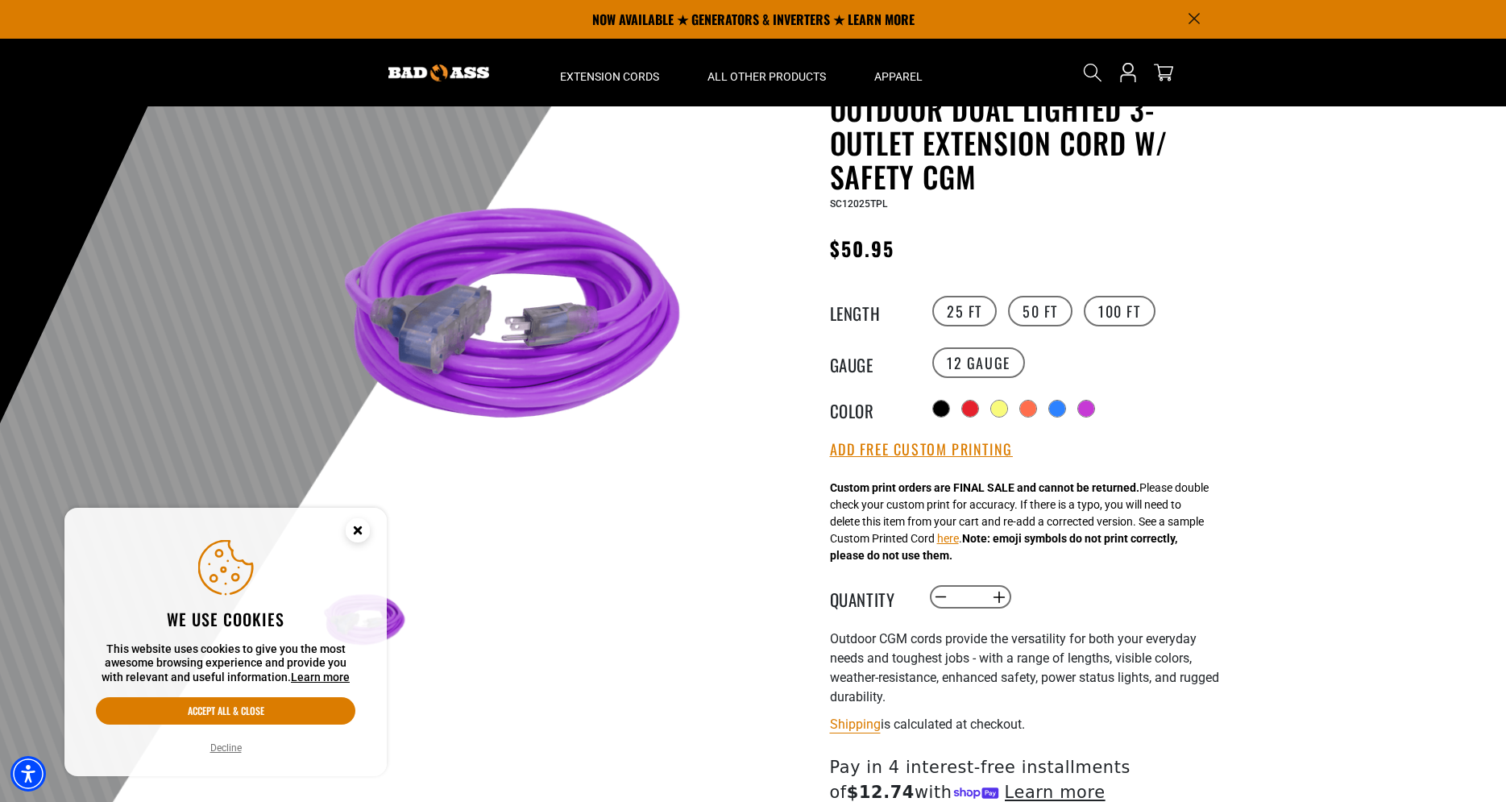
click at [1250, 402] on div at bounding box center [753, 419] width 1506 height 790
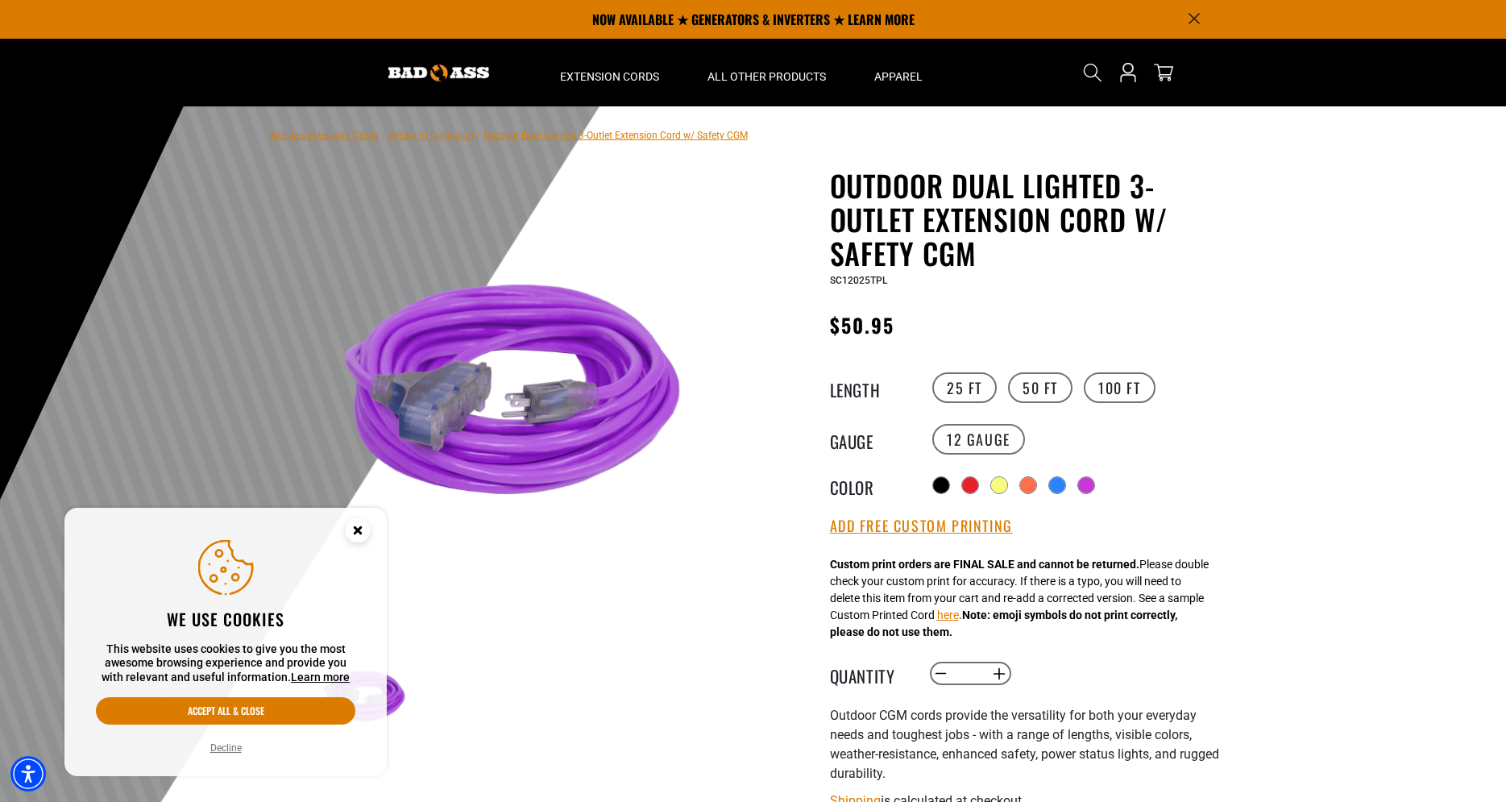
scroll to position [0, 0]
